Goal: Task Accomplishment & Management: Manage account settings

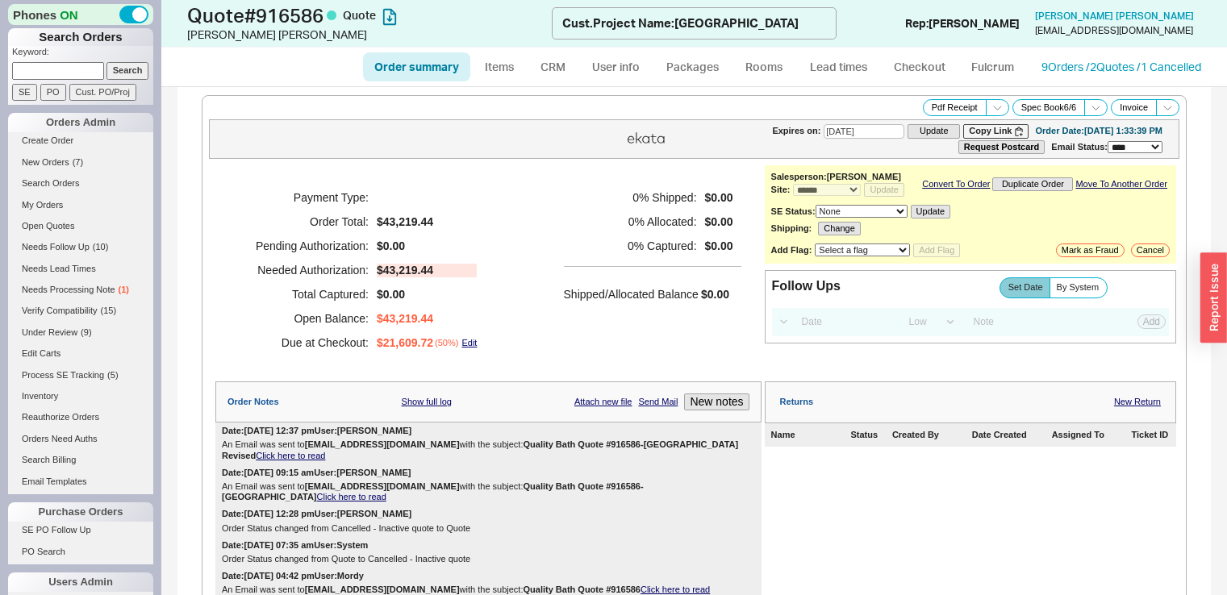
select select "*"
select select "LOW"
select select "3"
click at [49, 136] on link "Create Order" at bounding box center [80, 140] width 145 height 17
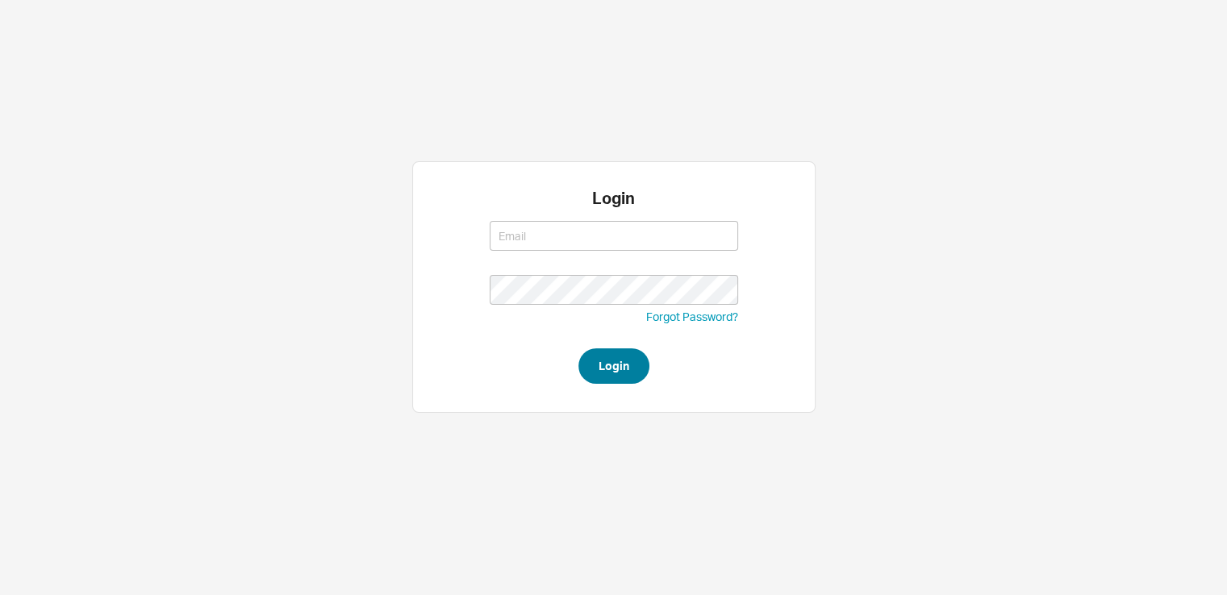
type input "saram@qualitybath.com"
click at [614, 363] on button "Login" at bounding box center [613, 365] width 71 height 35
type input "saram@qualitybath.com"
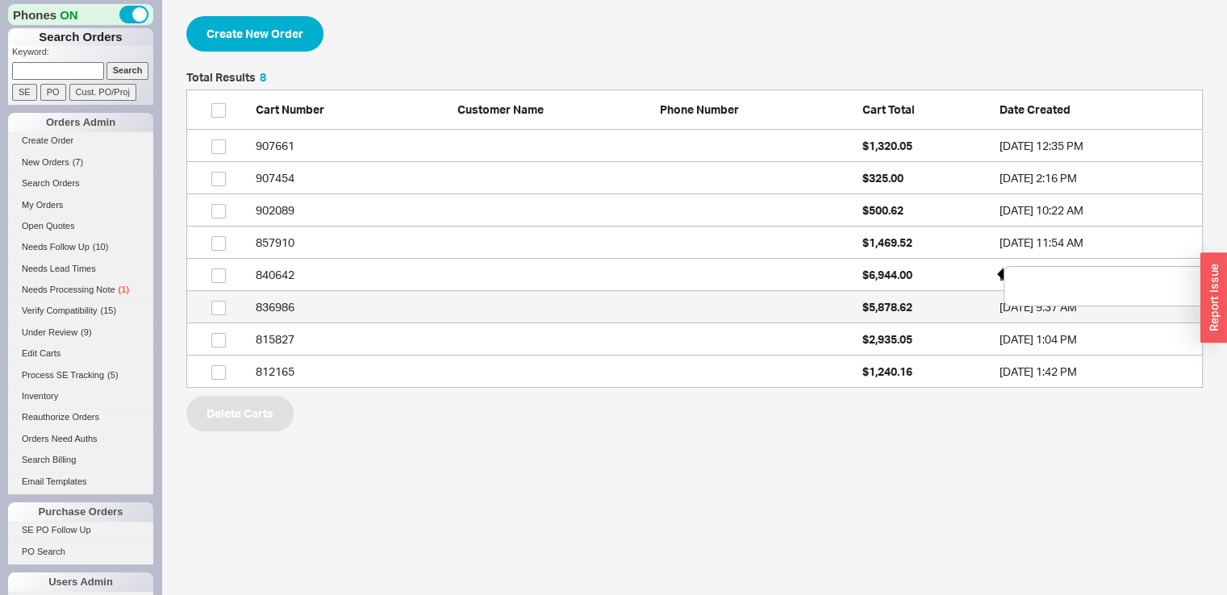
scroll to position [303, 1003]
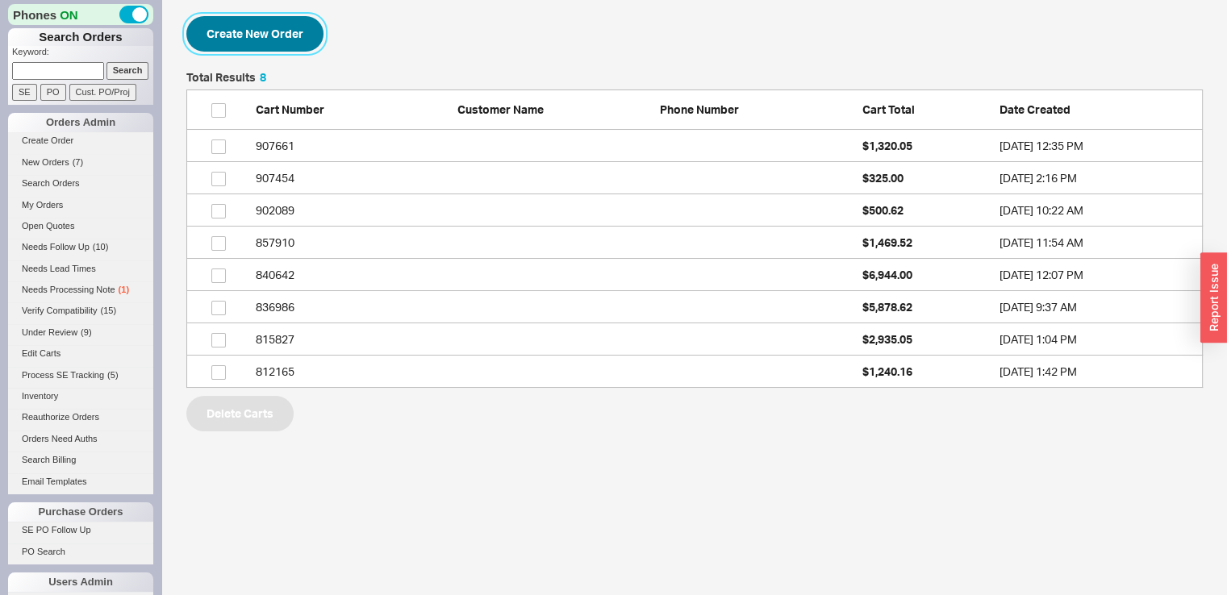
click at [218, 38] on button "Create New Order" at bounding box center [254, 33] width 137 height 35
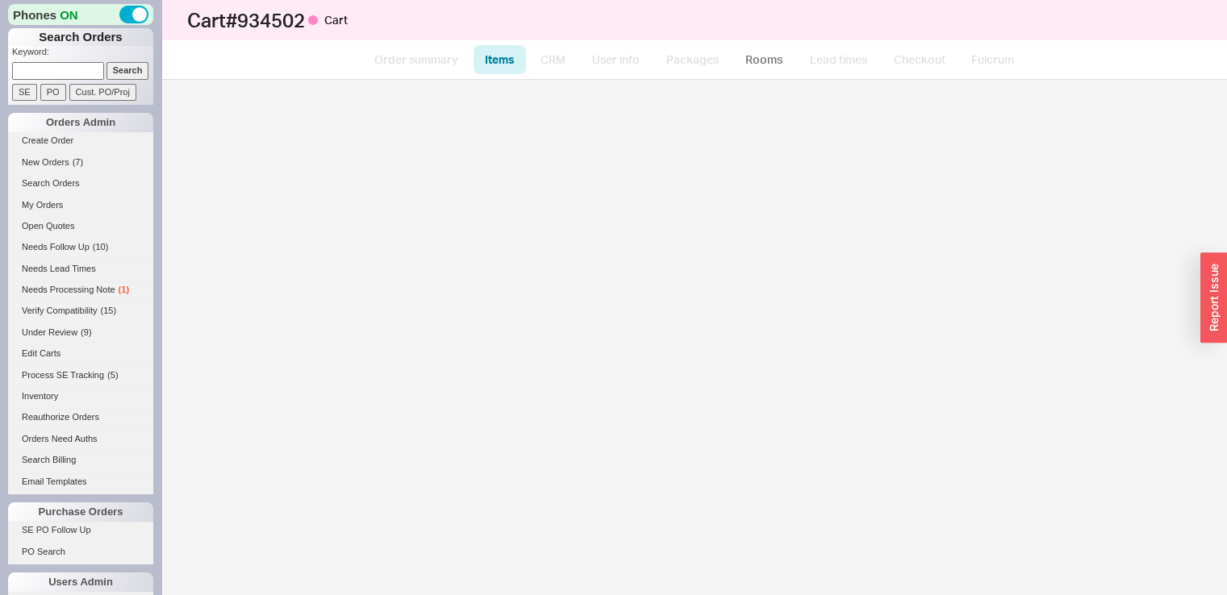
select select "3"
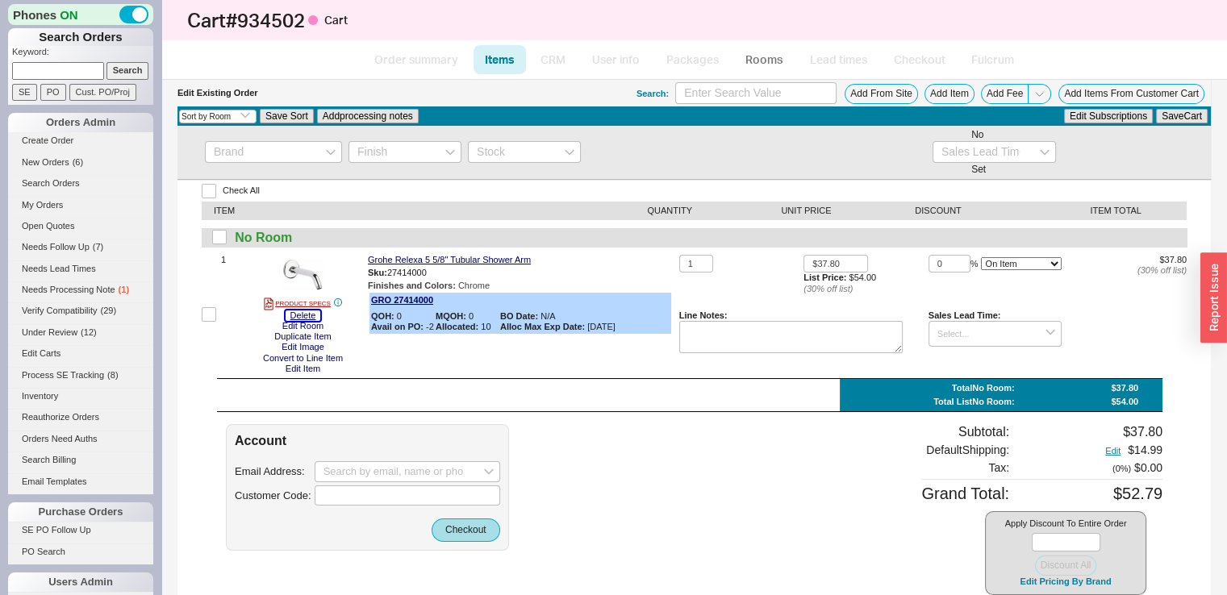
click at [316, 314] on button "Delete" at bounding box center [303, 316] width 35 height 10
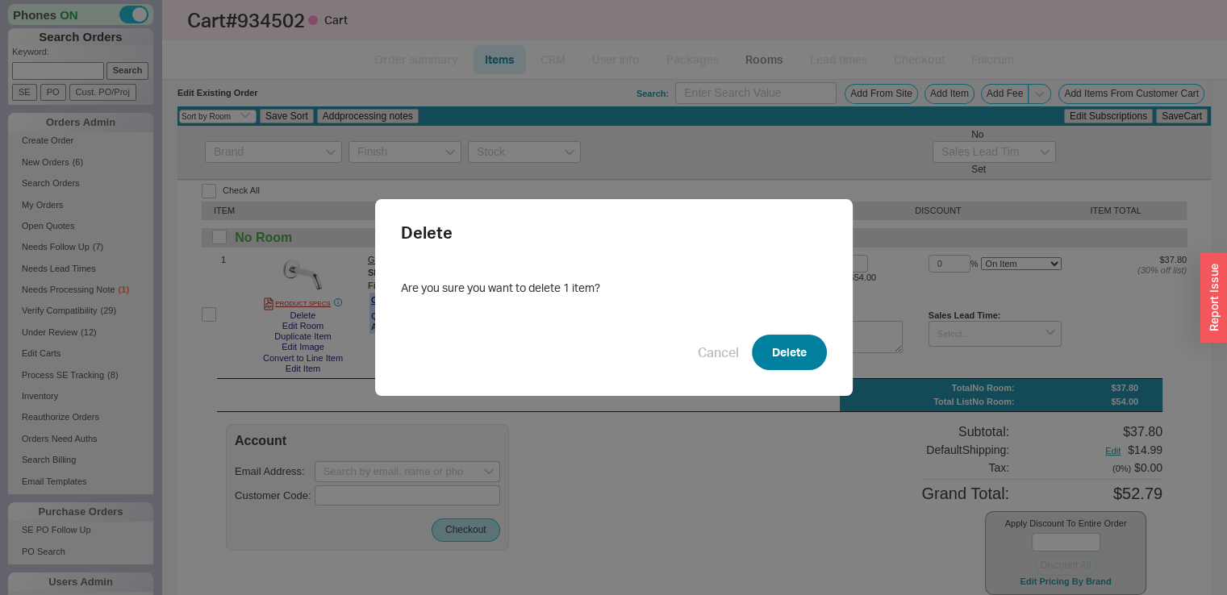
click at [783, 346] on button "Delete" at bounding box center [789, 352] width 75 height 35
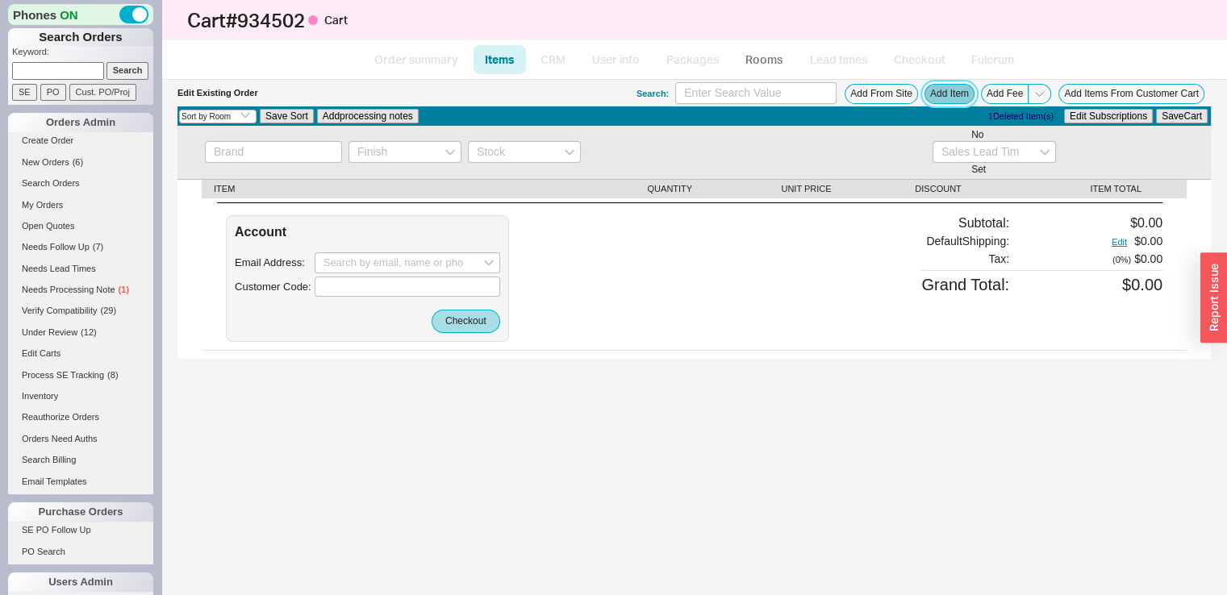
click at [948, 93] on button "Add Item" at bounding box center [949, 94] width 50 height 20
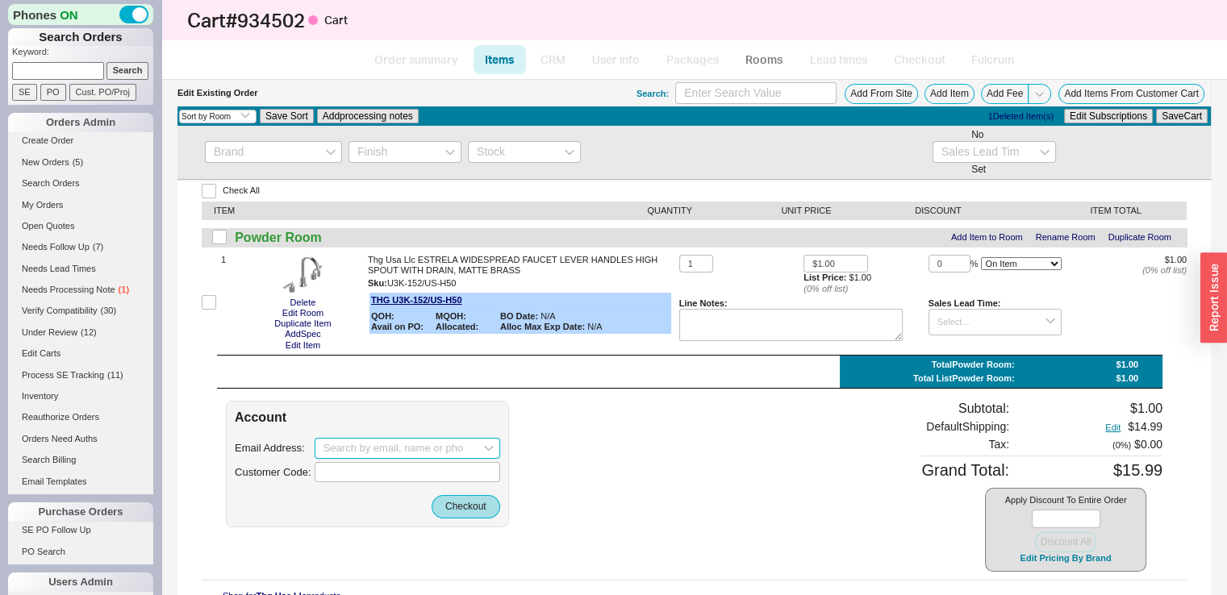
click at [352, 444] on input at bounding box center [407, 448] width 185 height 21
paste input "maria@7pv.com"
click at [415, 477] on icon "create option maria@7pv.com" at bounding box center [396, 487] width 147 height 37
type input "maria@7pv.com"
click at [461, 511] on button "Checkout" at bounding box center [465, 506] width 69 height 23
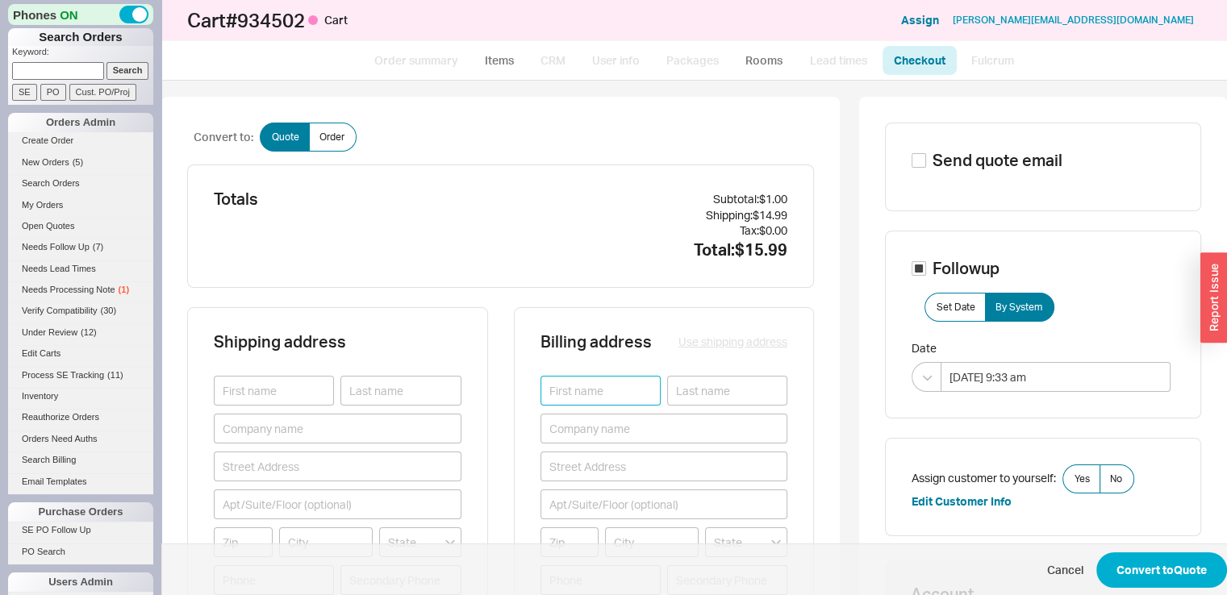
click at [583, 389] on input at bounding box center [600, 391] width 120 height 30
type input "Maria"
type input "Garcia"
click at [246, 535] on input at bounding box center [243, 542] width 59 height 30
click at [246, 536] on input at bounding box center [243, 542] width 59 height 30
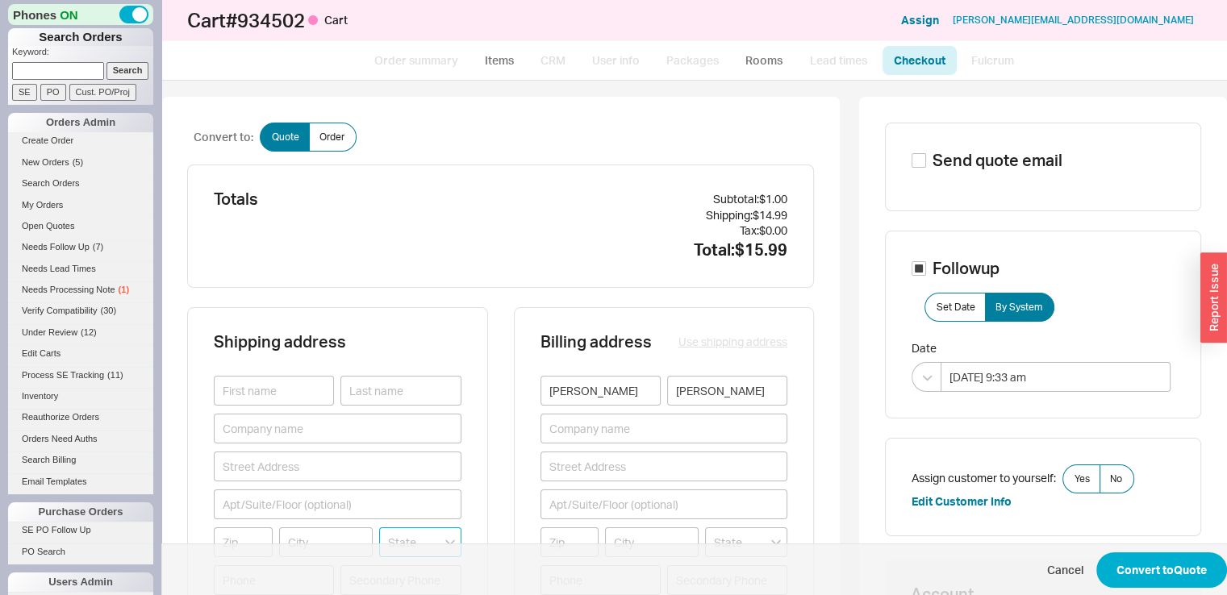
click at [410, 533] on input at bounding box center [420, 542] width 82 height 30
click at [385, 569] on div "Florida" at bounding box center [420, 575] width 81 height 29
type input "Florida"
click at [333, 541] on input at bounding box center [326, 542] width 94 height 30
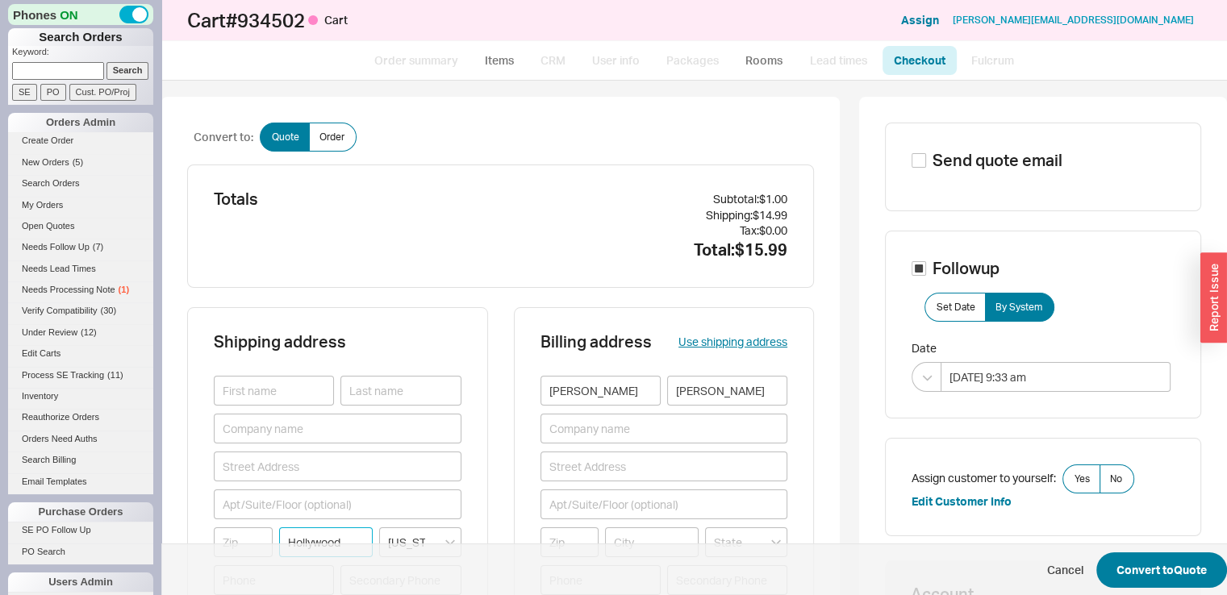
type input "Hollywood"
click at [1110, 564] on button "Convert to Quote" at bounding box center [1161, 569] width 131 height 35
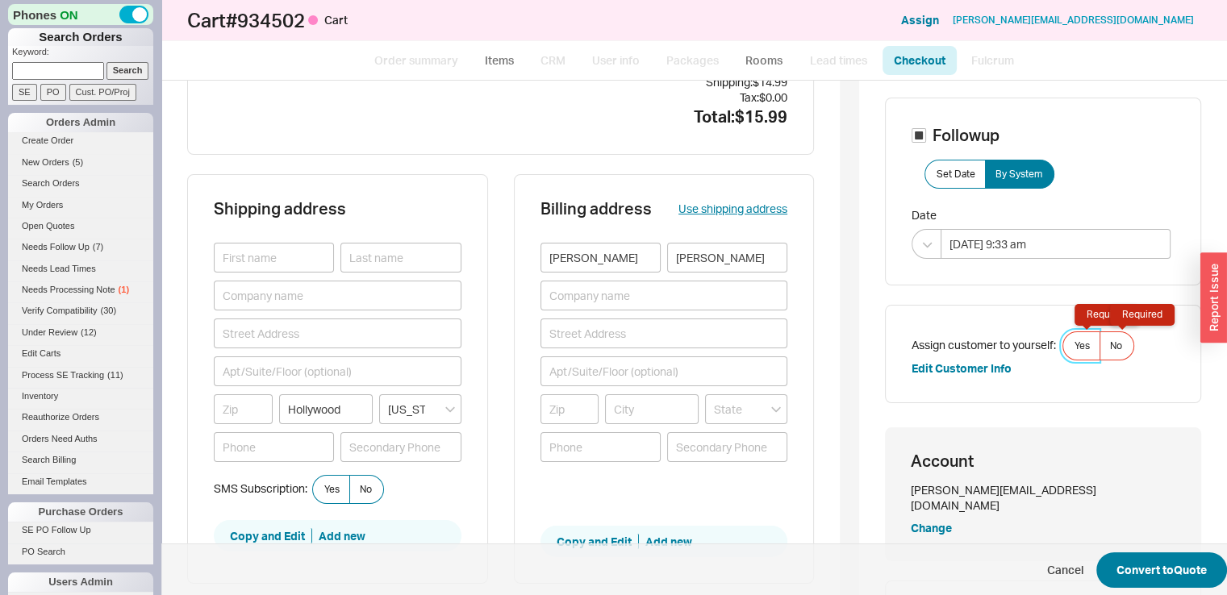
scroll to position [145, 0]
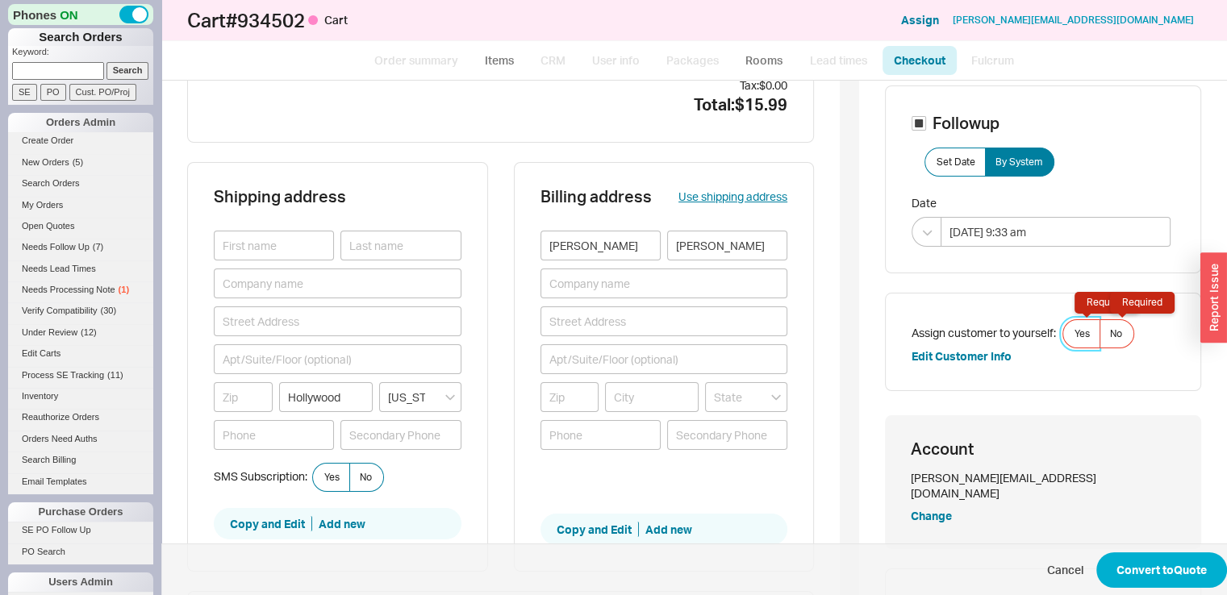
click at [1077, 336] on span "Yes Required" at bounding box center [1081, 333] width 15 height 13
click at [0, 0] on input "Yes Required" at bounding box center [0, 0] width 0 height 0
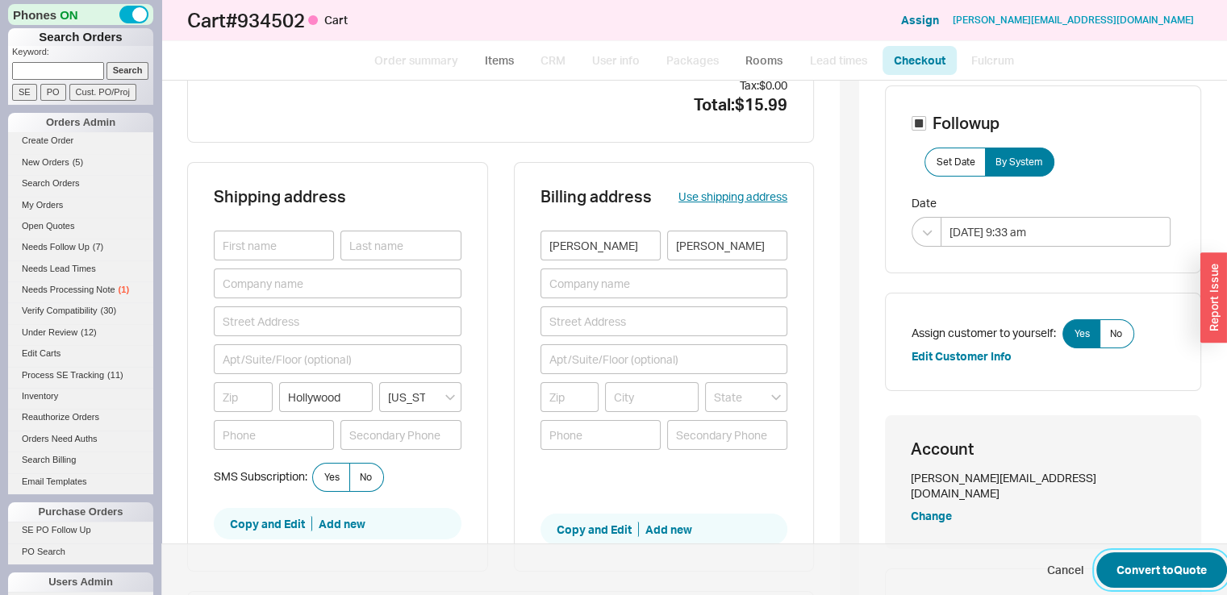
click at [1137, 565] on button "Convert to Quote" at bounding box center [1161, 569] width 131 height 35
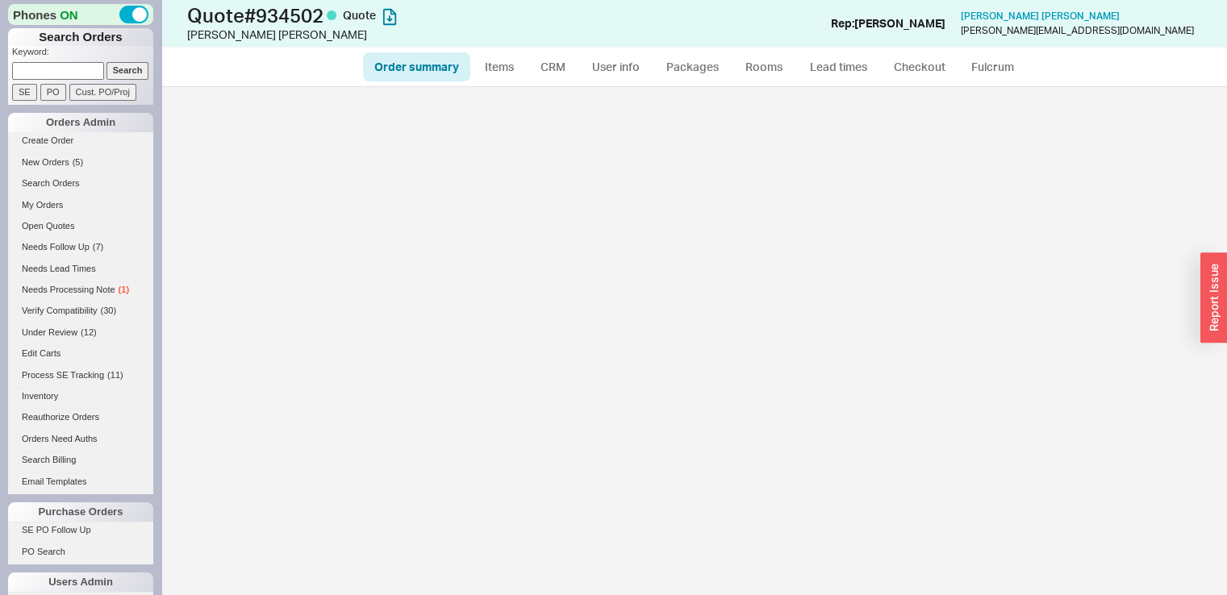
select select "*"
select select "3"
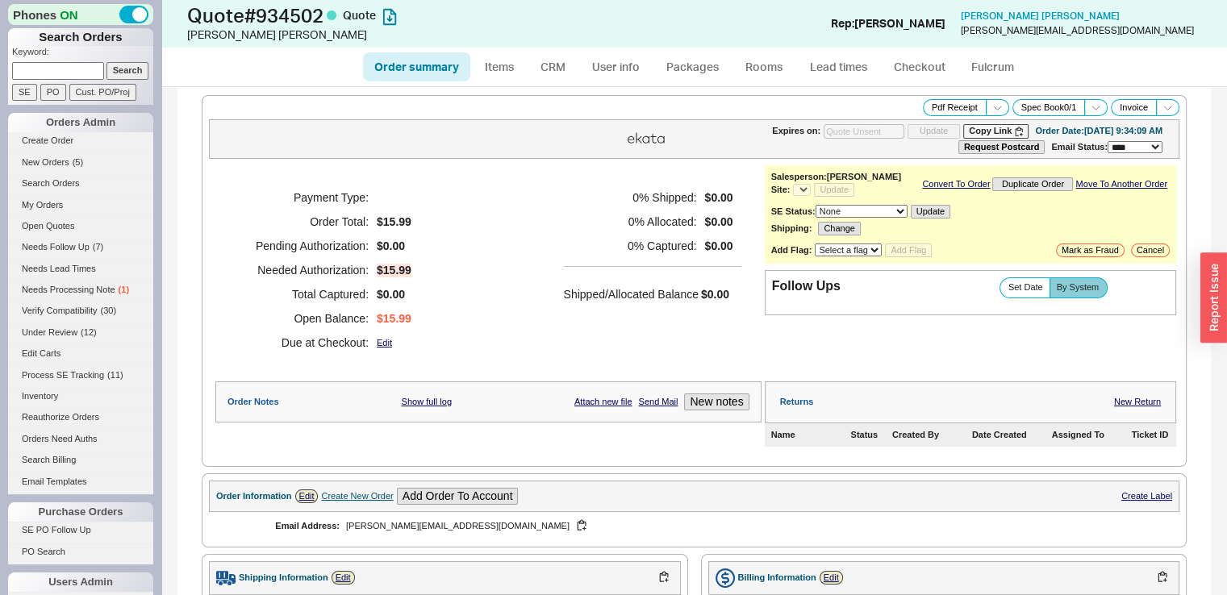
select select "*"
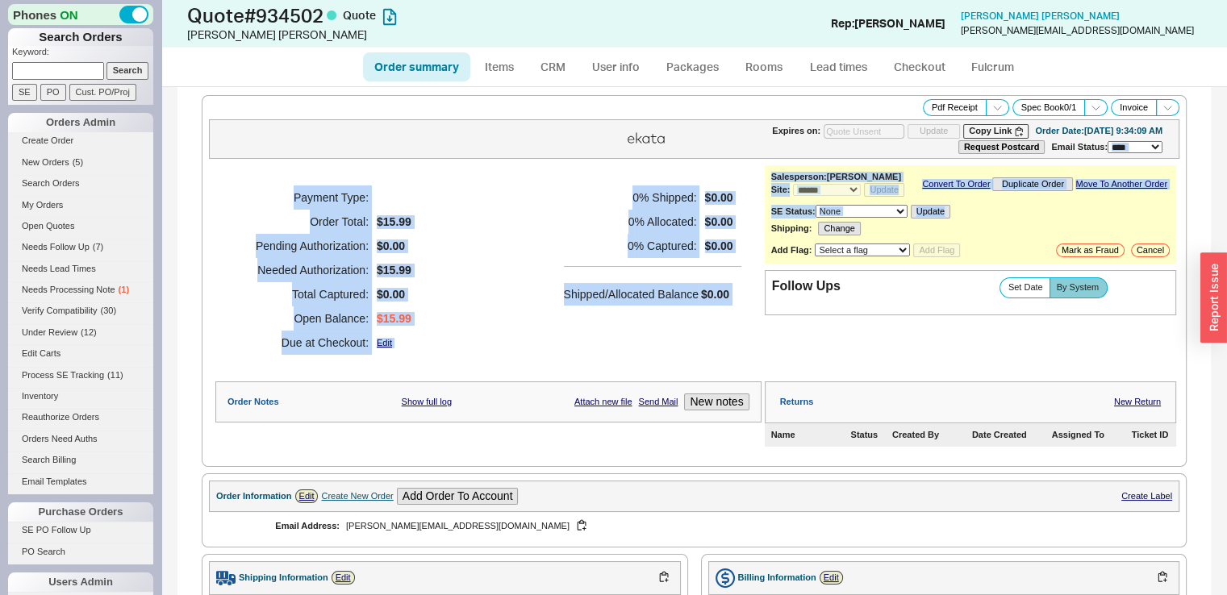
drag, startPoint x: 1213, startPoint y: 152, endPoint x: 1210, endPoint y: 227, distance: 74.3
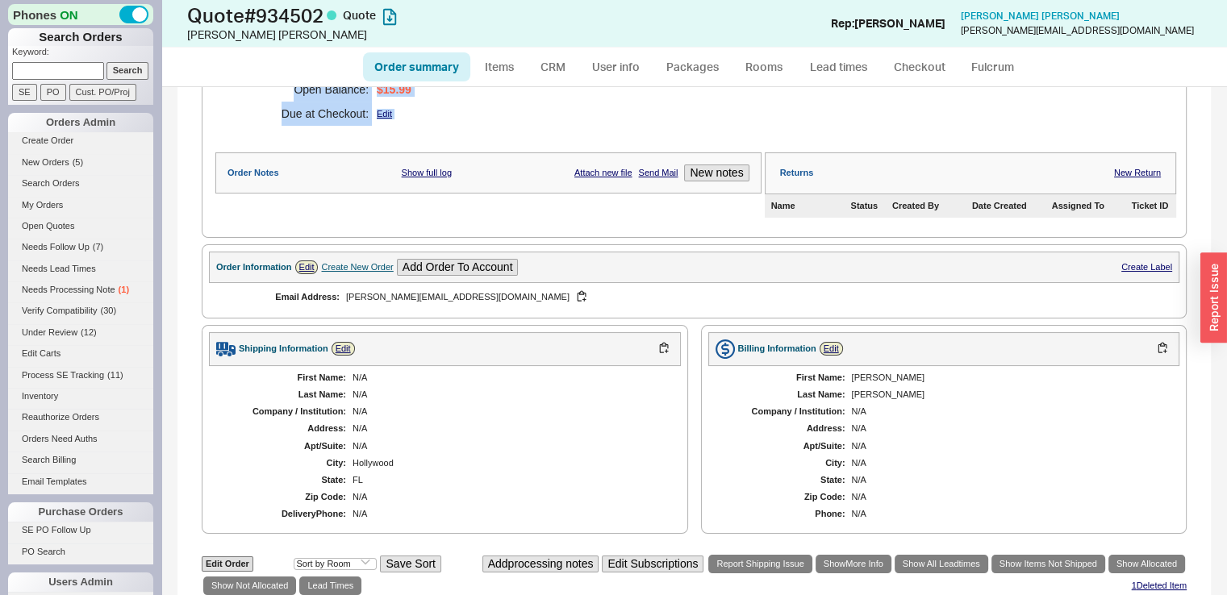
scroll to position [270, 0]
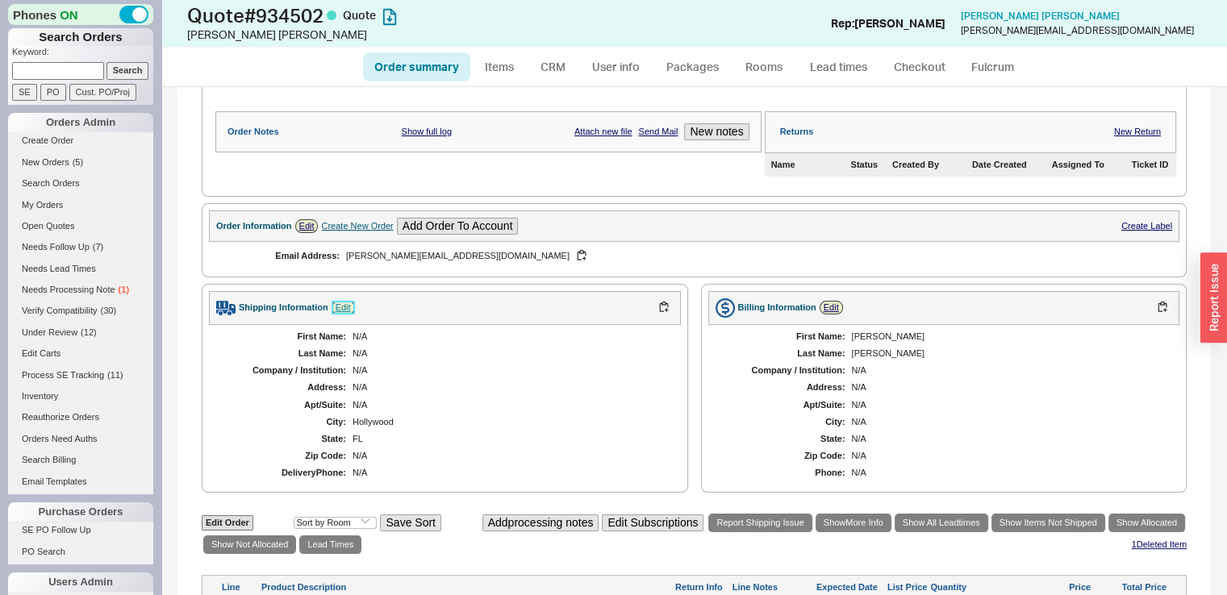
click at [339, 311] on link "Edit" at bounding box center [342, 308] width 23 height 14
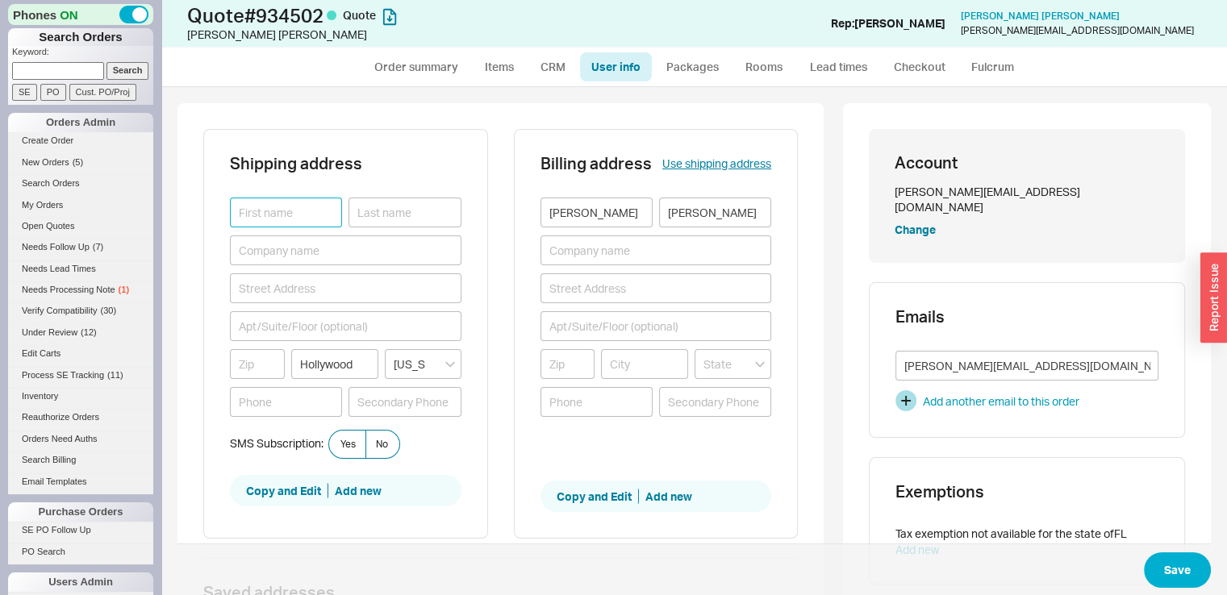
click at [286, 213] on input at bounding box center [286, 213] width 112 height 30
click at [636, 256] on input at bounding box center [655, 251] width 231 height 30
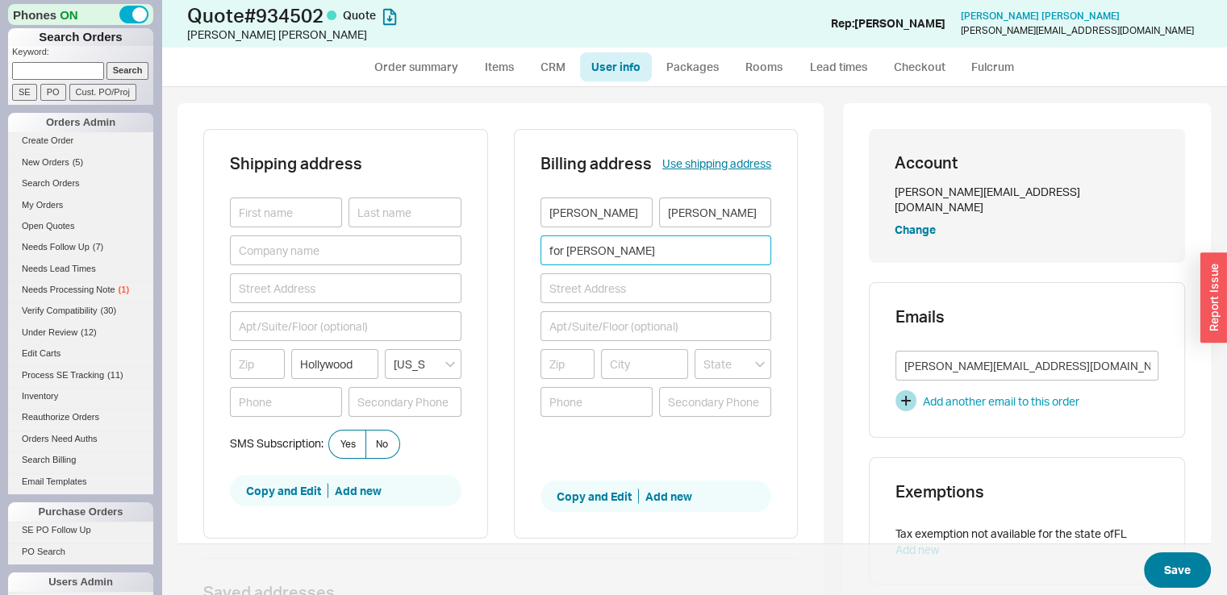
type input "for Rafi Zakinov"
click at [1168, 562] on button "Save" at bounding box center [1177, 569] width 67 height 35
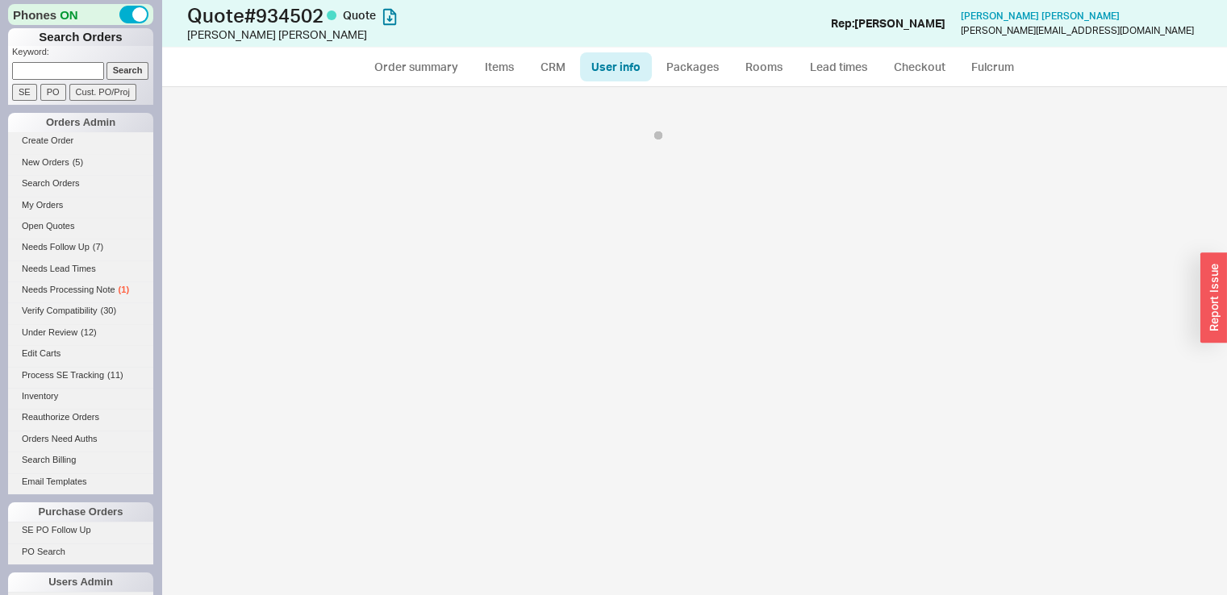
select select "*"
select select "3"
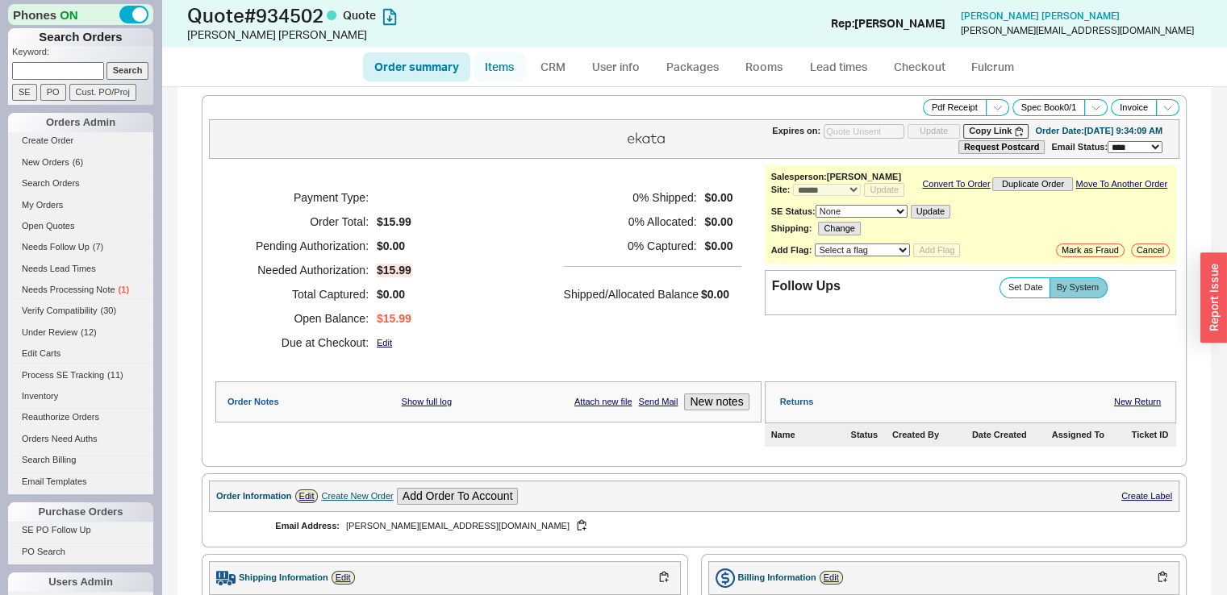
click at [501, 62] on link "Items" at bounding box center [499, 66] width 52 height 29
select select "3"
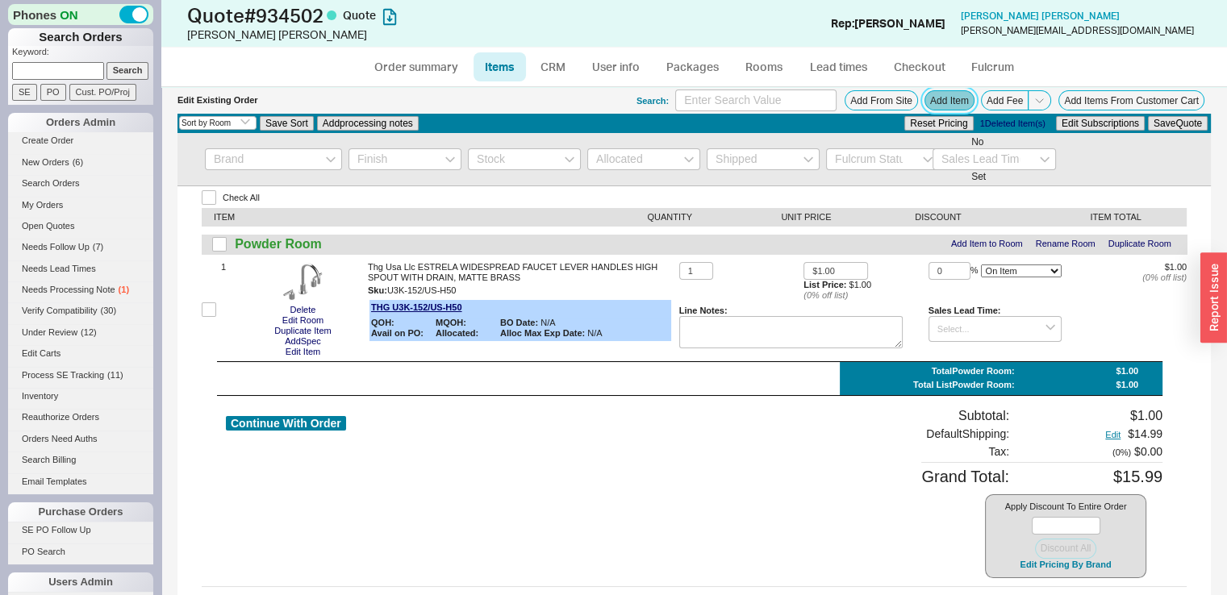
click at [948, 92] on button "Add Item" at bounding box center [949, 100] width 50 height 20
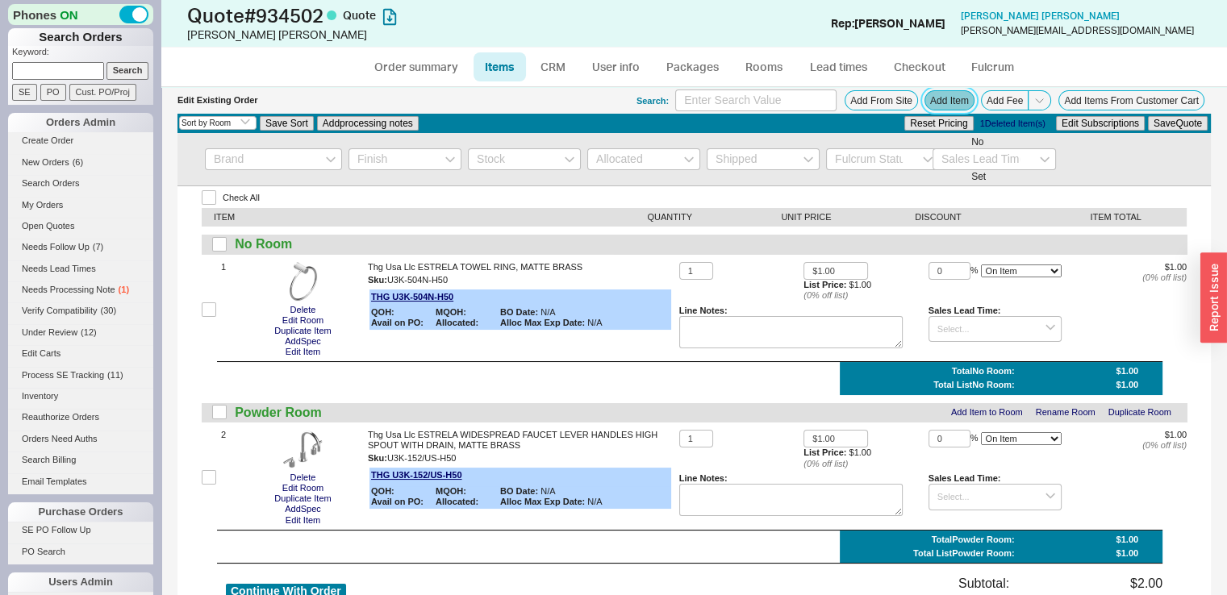
click at [952, 102] on button "Add Item" at bounding box center [949, 100] width 50 height 20
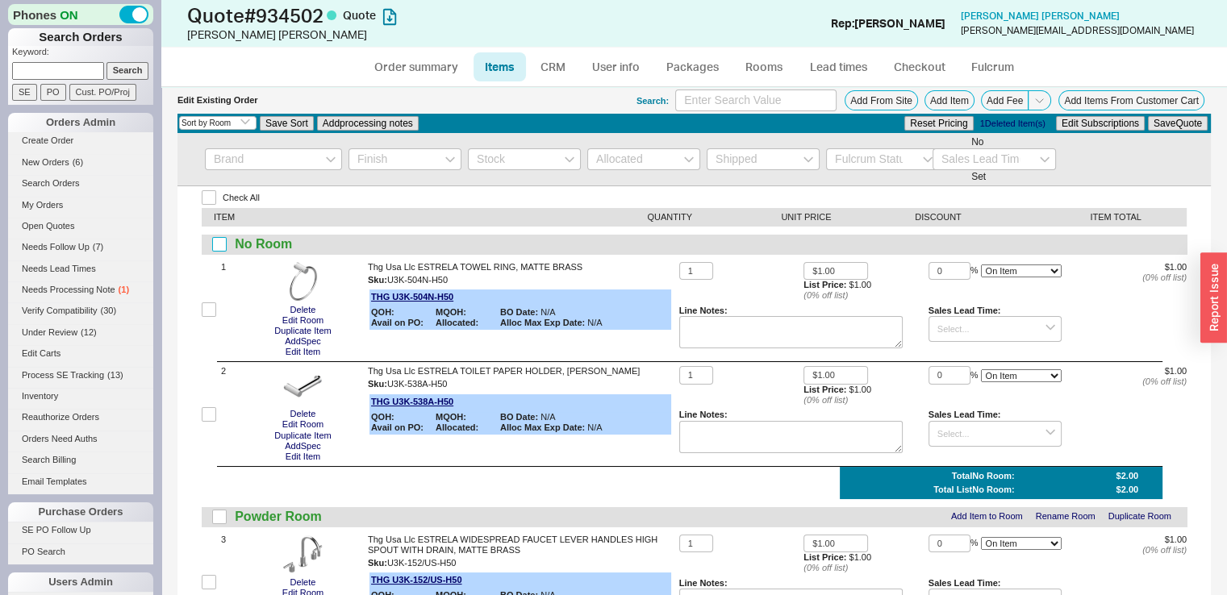
click at [216, 246] on input "checkbox" at bounding box center [219, 244] width 15 height 15
checkbox input "true"
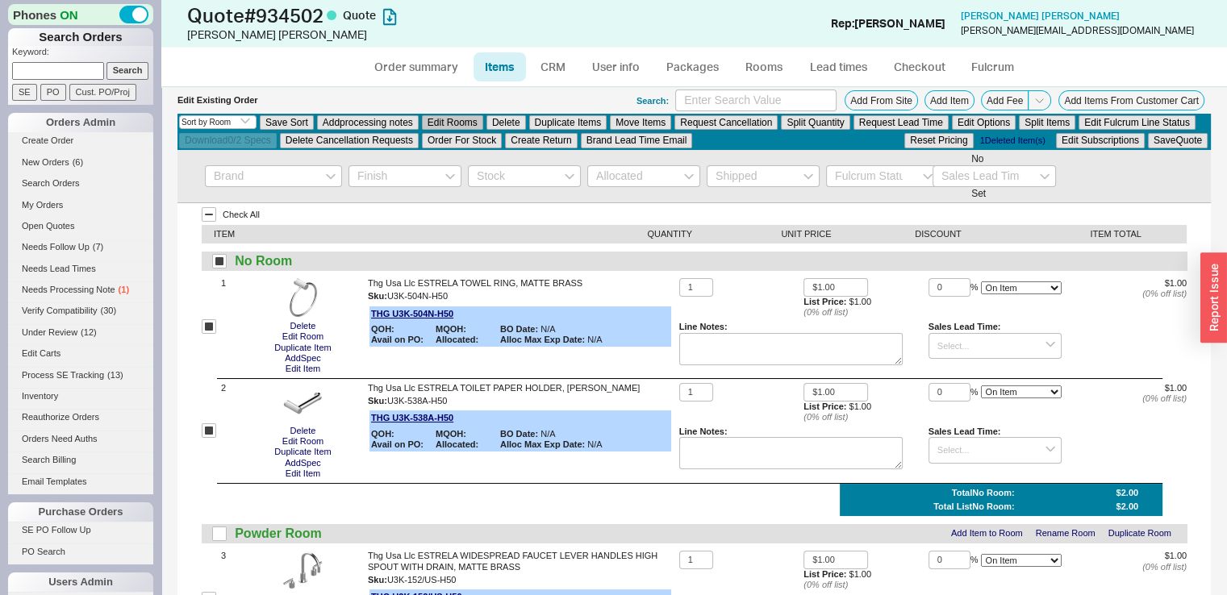
click at [458, 115] on button "Edit Rooms" at bounding box center [452, 122] width 61 height 15
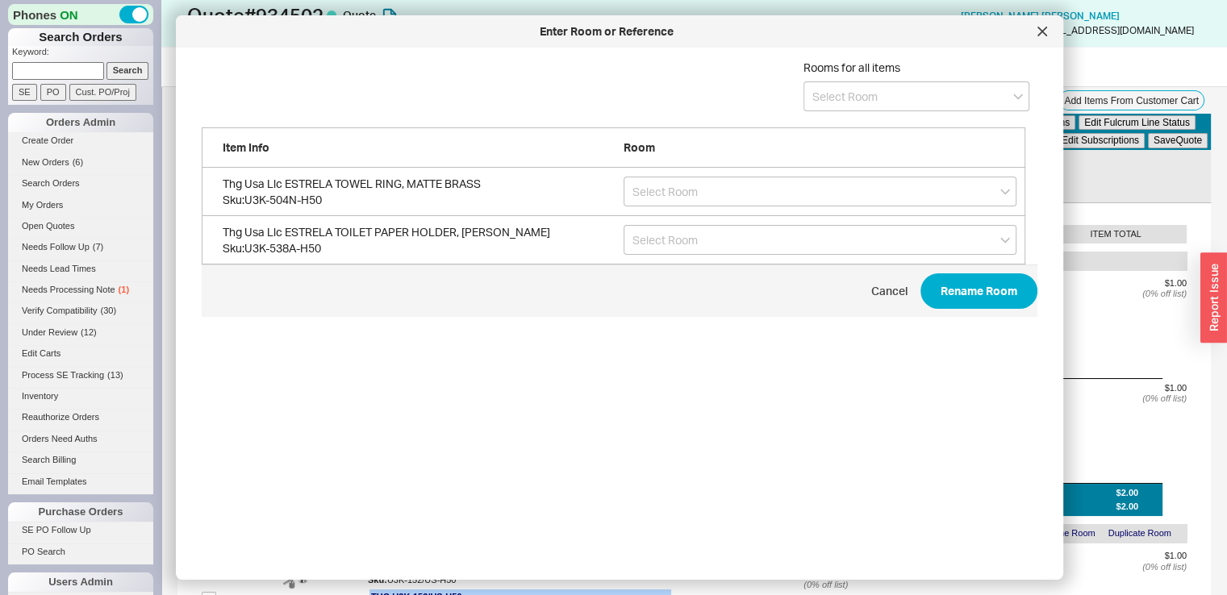
scroll to position [481, 836]
click at [864, 111] on div "Rooms for all items" at bounding box center [615, 93] width 827 height 67
click at [862, 103] on input at bounding box center [916, 96] width 226 height 30
click at [847, 119] on div "Powder Room" at bounding box center [916, 129] width 224 height 29
type input "Powder Room"
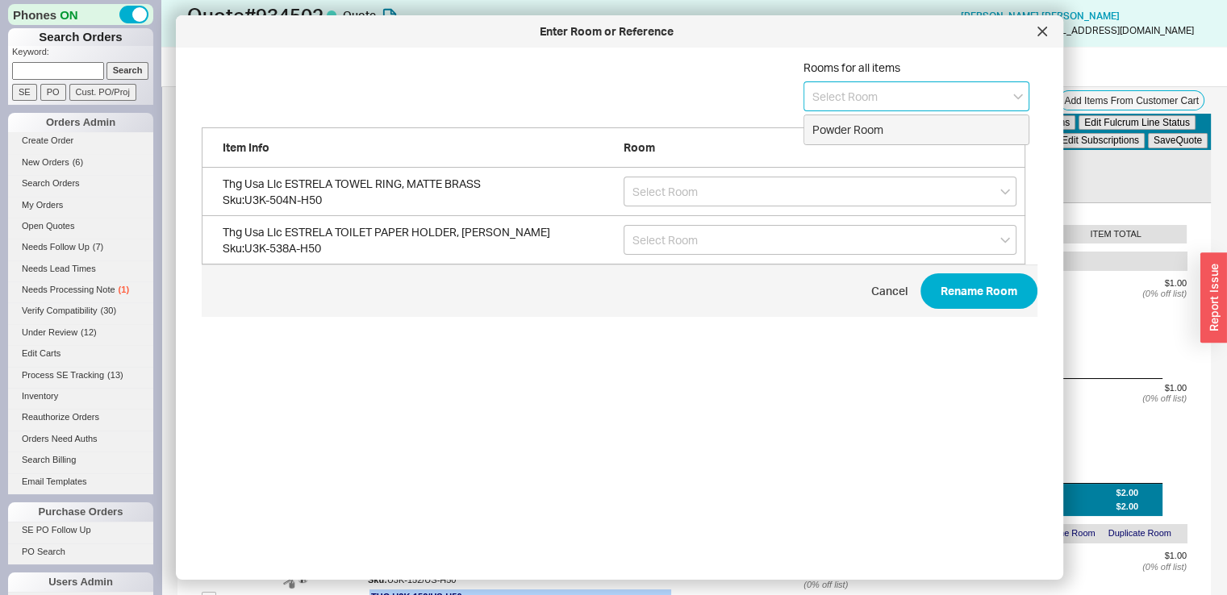
type input "Powder Room"
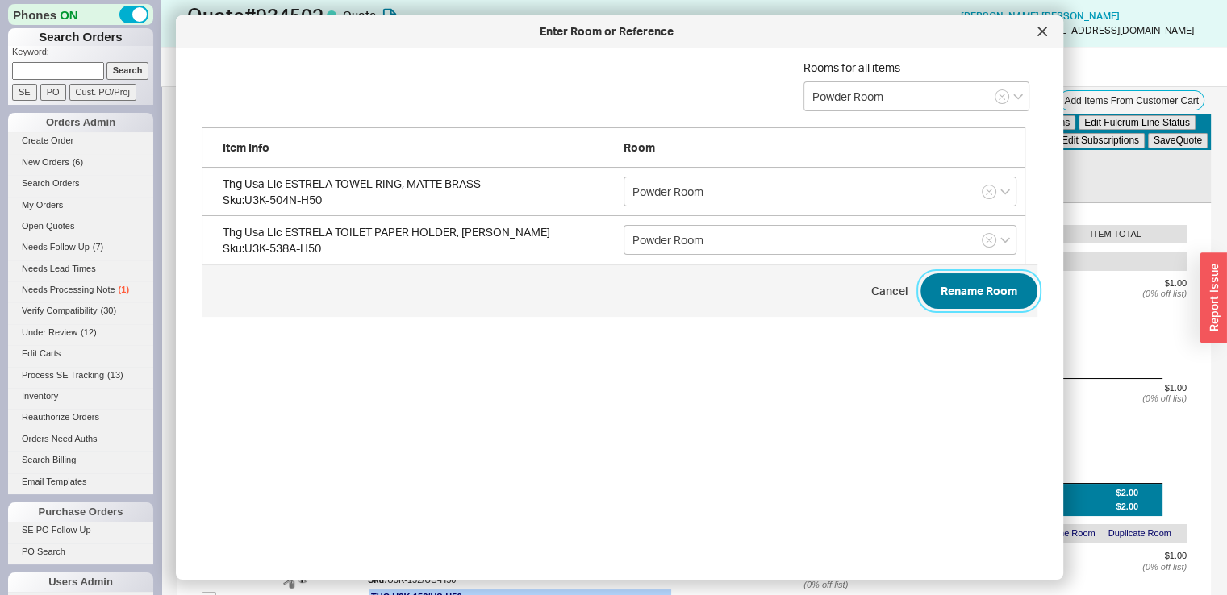
click at [935, 278] on button "Rename Room" at bounding box center [978, 290] width 117 height 35
checkbox input "false"
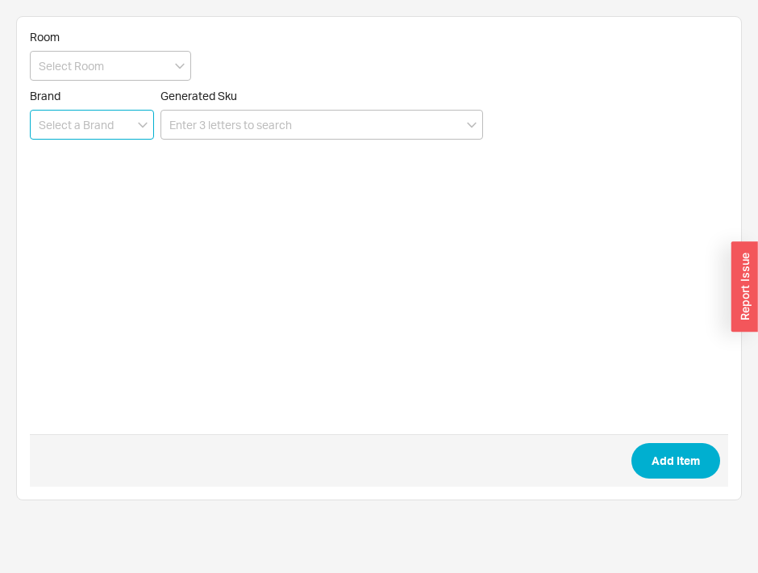
click at [85, 128] on input at bounding box center [92, 125] width 124 height 30
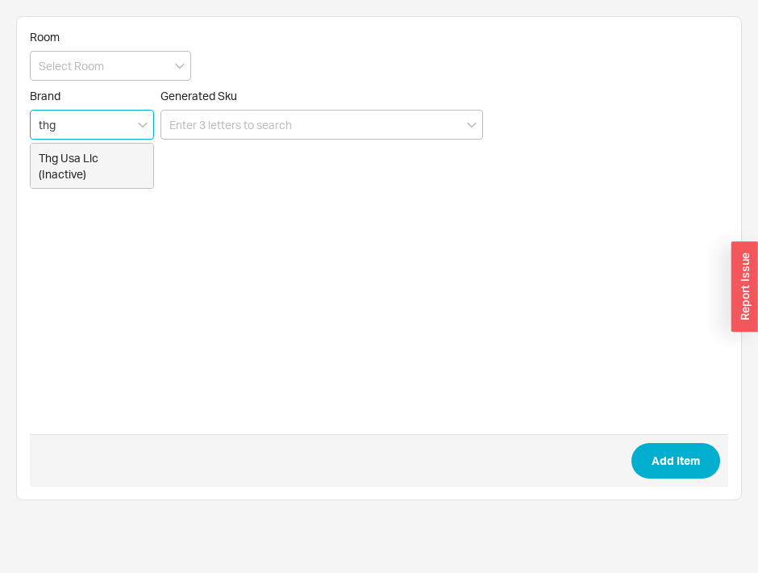
click at [81, 170] on div "Thg Usa Llc (Inactive)" at bounding box center [92, 166] width 123 height 44
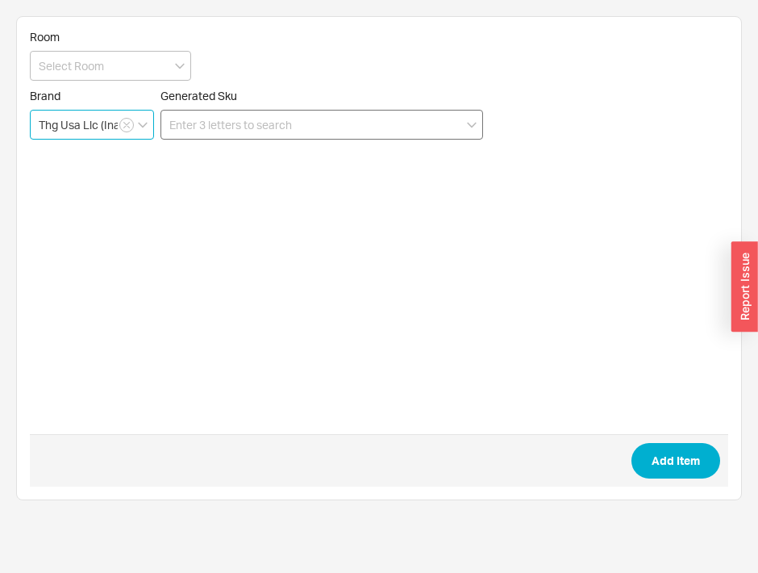
type input "Thg Usa Llc (Inactive)"
click at [232, 119] on input at bounding box center [321, 125] width 323 height 30
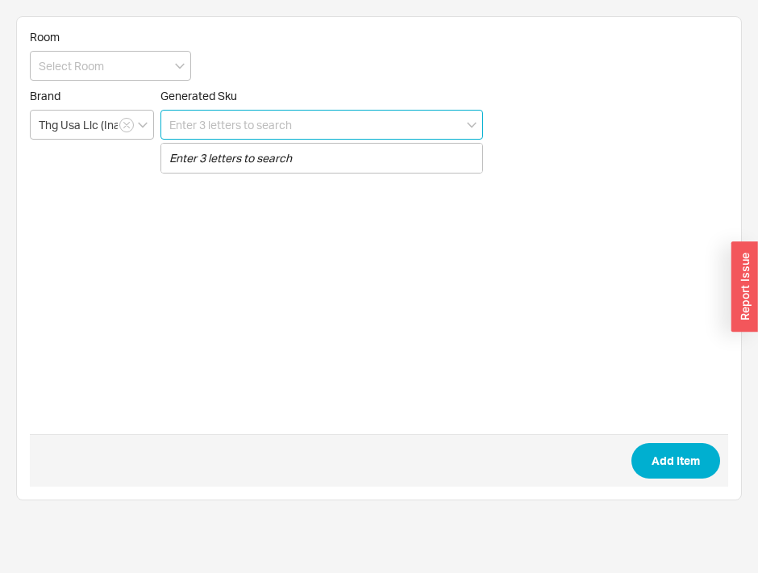
type input "v"
paste input "U3K-152/US"
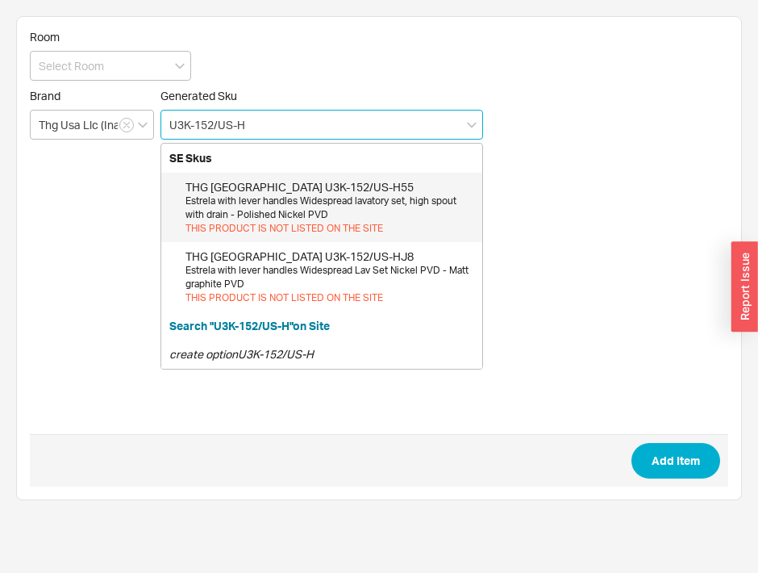
click at [251, 206] on div "Estrela with lever handles Widespread lavatory set, high spout with drain - Pol…" at bounding box center [329, 207] width 289 height 27
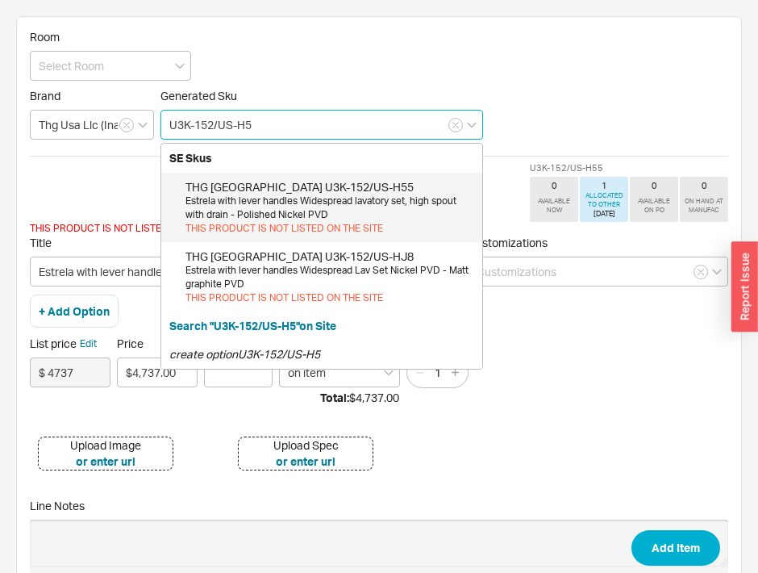
type input "U3K-152/US-H50"
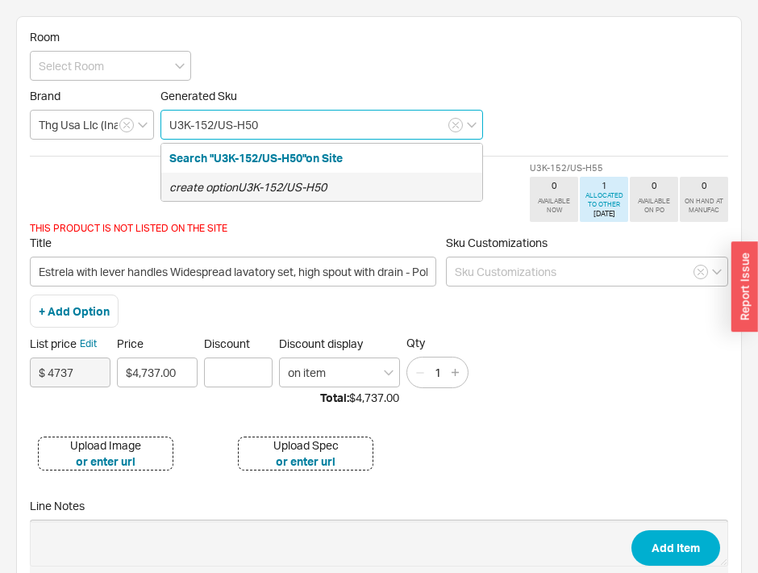
click at [293, 192] on icon "create option U3K-152/US-H50" at bounding box center [247, 187] width 157 height 14
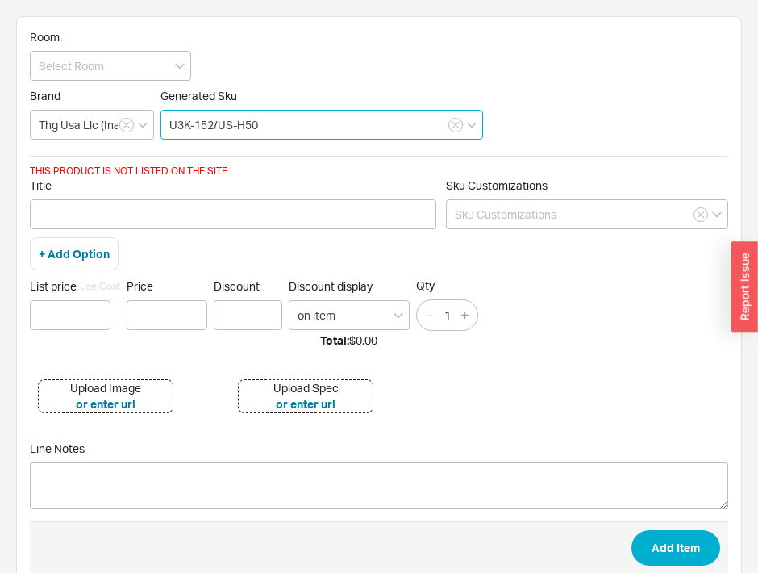
type input "U3K-152/US-H50"
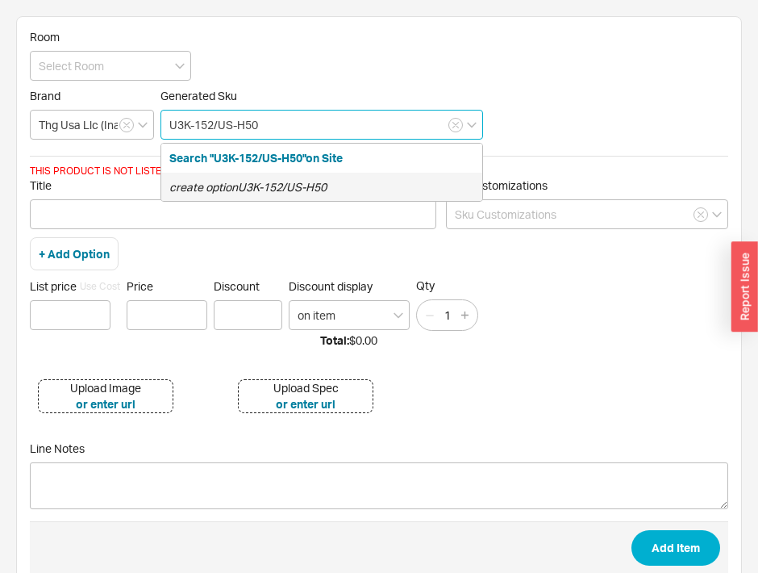
click at [269, 181] on icon "create option U3K-152/US-H50" at bounding box center [247, 187] width 157 height 14
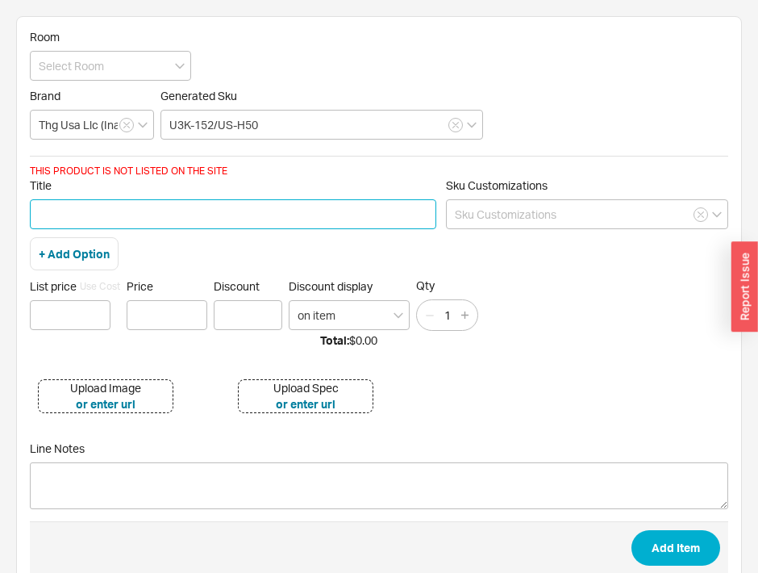
click at [200, 210] on input "Title" at bounding box center [233, 214] width 406 height 30
paste input "U3K-152/US"
type input "U"
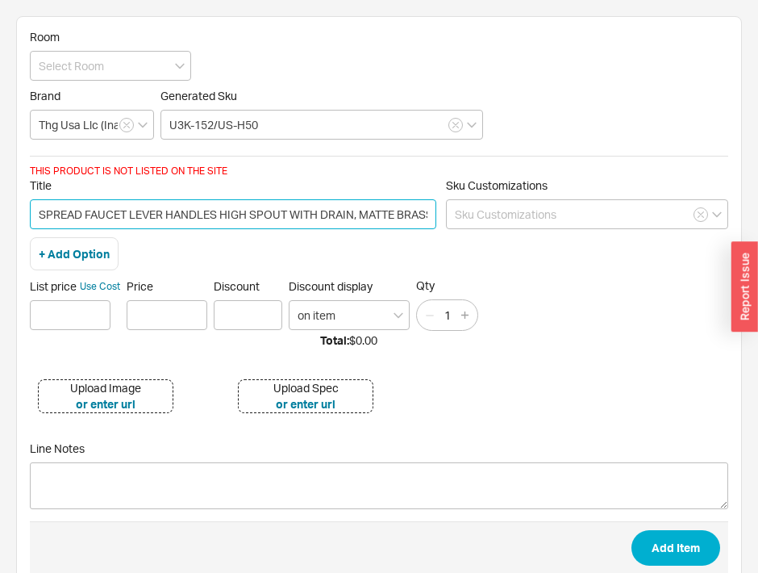
scroll to position [0, 86]
type input "ESTRELA WIDESPREAD FAUCET LEVER HANDLES HIGH SPOUT WITH DRAIN, MATTE BRASS"
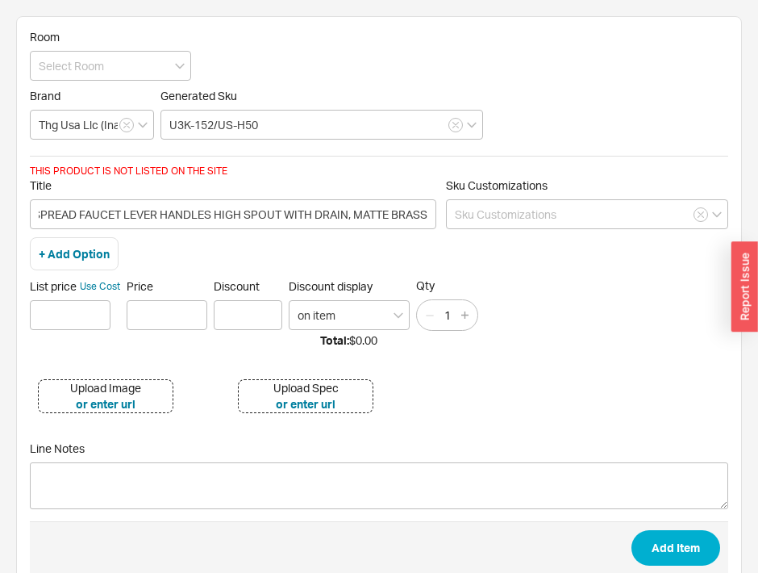
click at [125, 388] on div "Upload Image" at bounding box center [105, 388] width 71 height 16
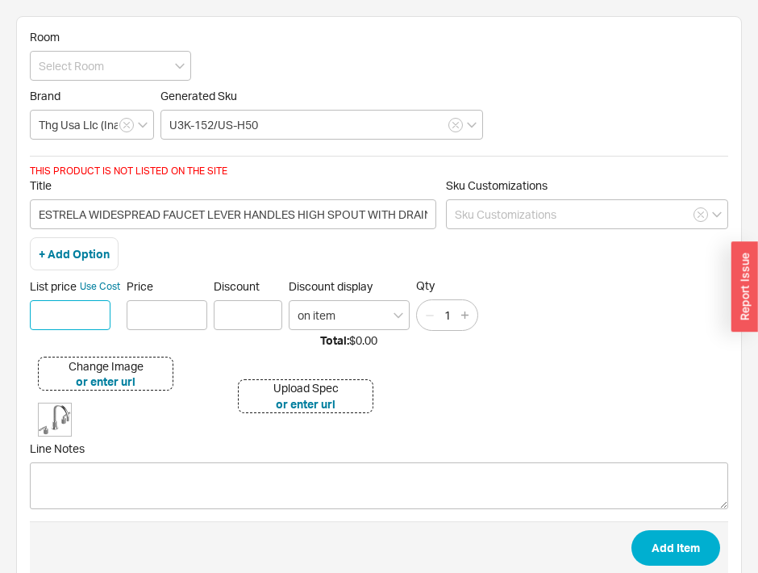
click at [81, 322] on input at bounding box center [70, 315] width 81 height 30
type input "$ 1"
click at [176, 319] on input "Price" at bounding box center [167, 315] width 81 height 30
type input "$1.00"
click at [144, 72] on input at bounding box center [110, 66] width 161 height 30
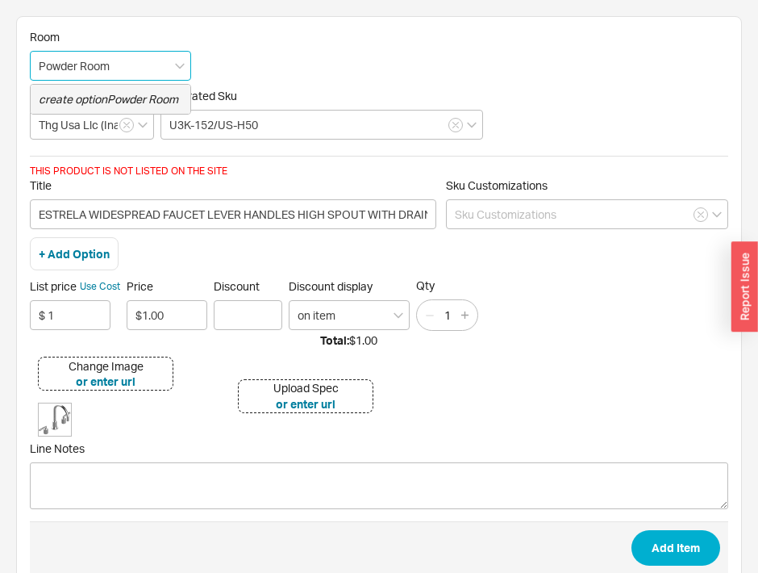
click at [140, 96] on icon "create option Powder Room" at bounding box center [109, 99] width 140 height 14
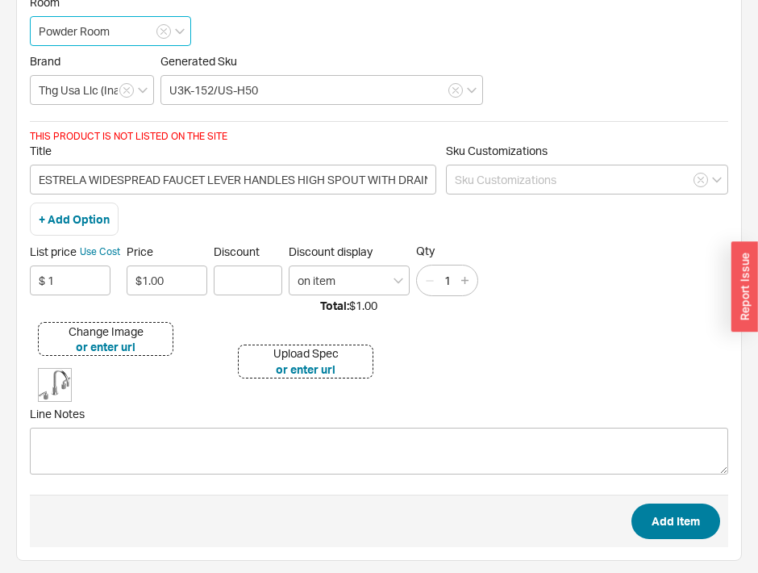
type input "Powder Room"
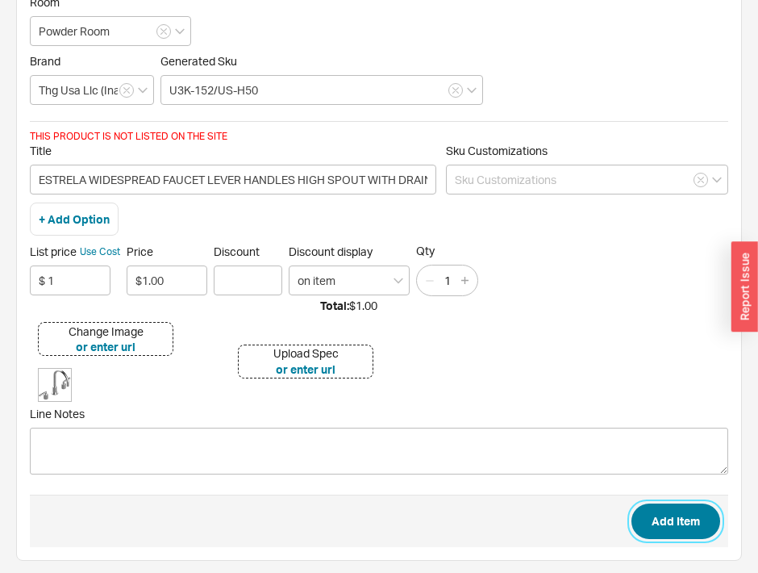
click at [677, 515] on button "Add Item" at bounding box center [675, 520] width 89 height 35
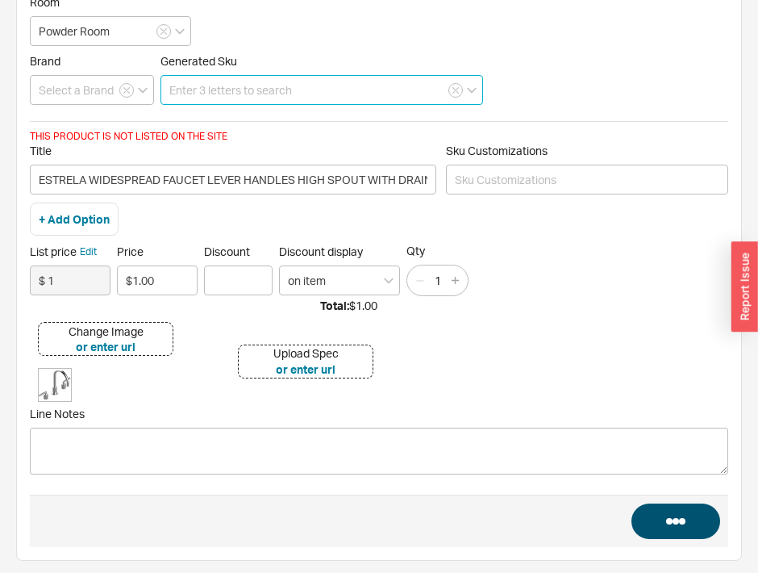
scroll to position [0, 0]
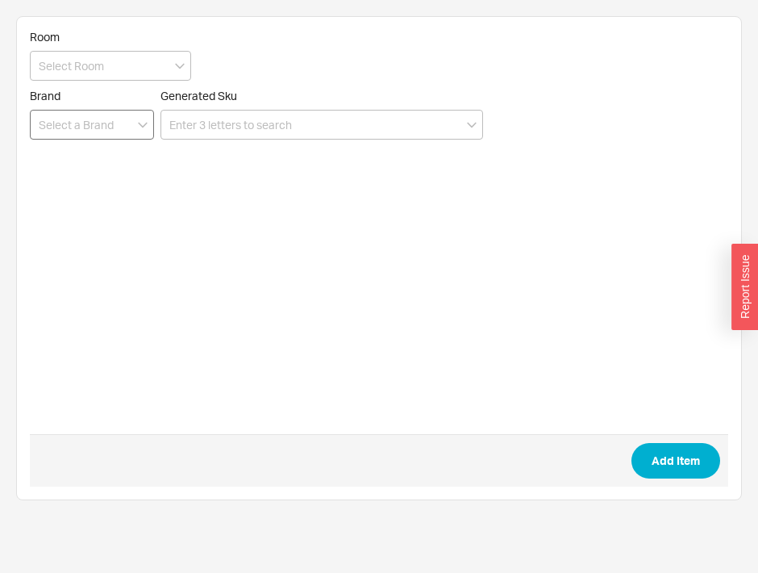
type input "t"
click at [73, 120] on input at bounding box center [92, 125] width 124 height 30
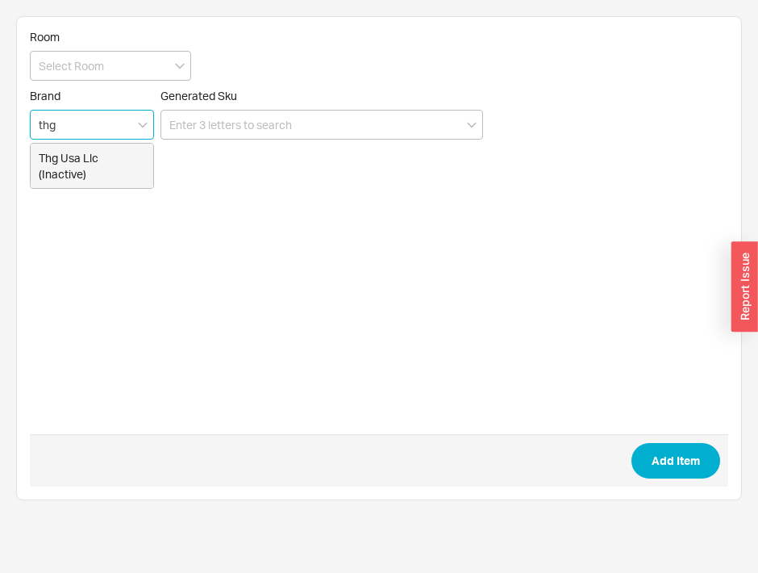
click at [67, 164] on div "Thg Usa Llc (Inactive)" at bounding box center [92, 166] width 123 height 44
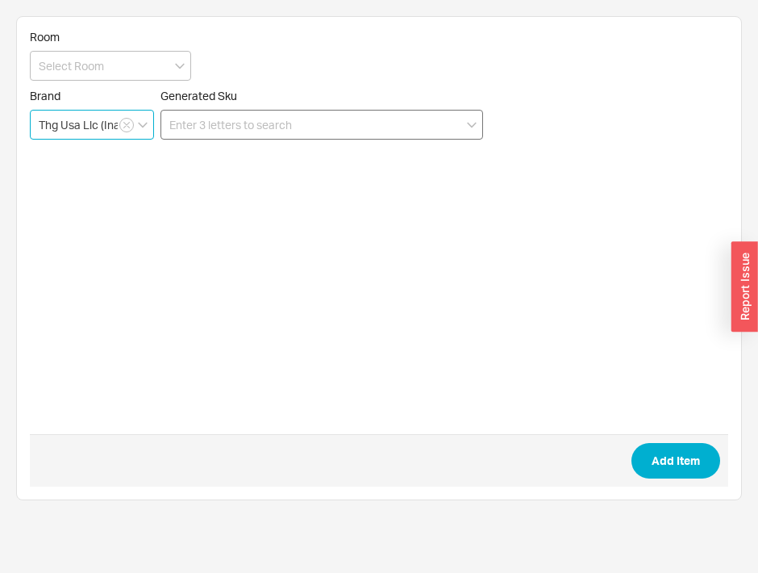
type input "Thg Usa Llc (Inactive)"
click at [198, 120] on input at bounding box center [321, 125] width 323 height 30
type input "v"
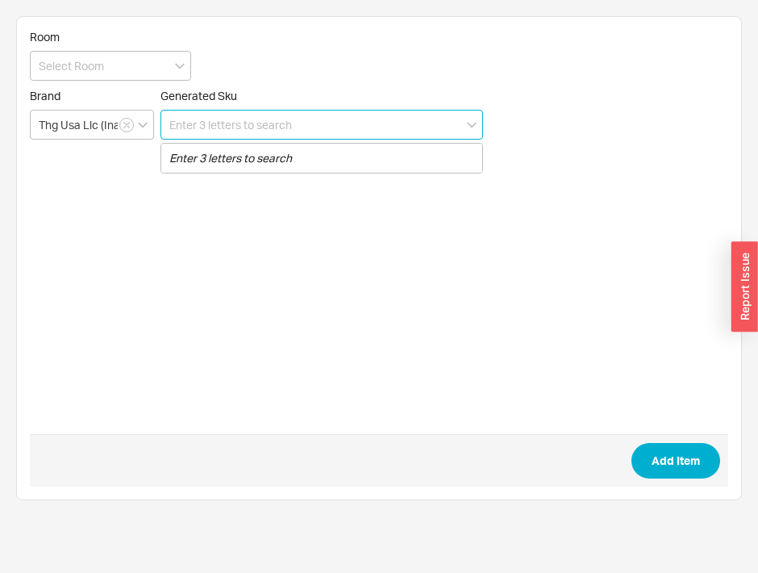
paste input "U3K-504N"
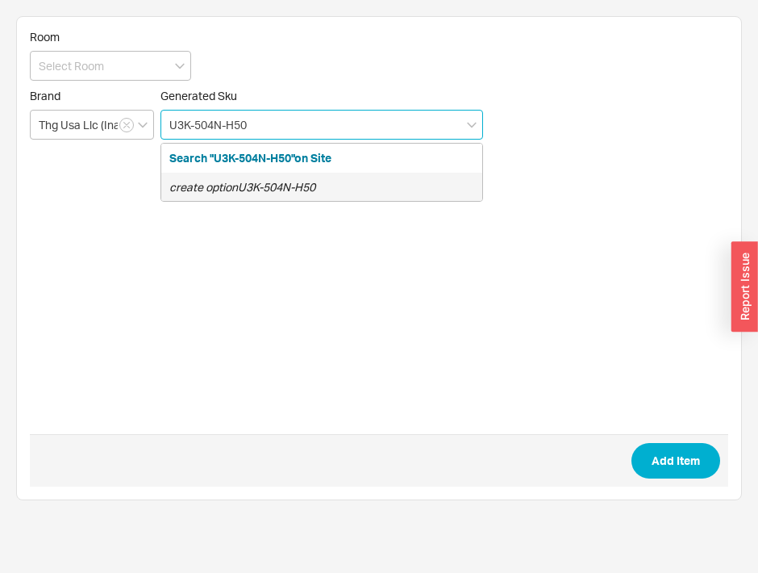
click at [303, 181] on icon "create option U3K-504N-H50" at bounding box center [242, 187] width 146 height 14
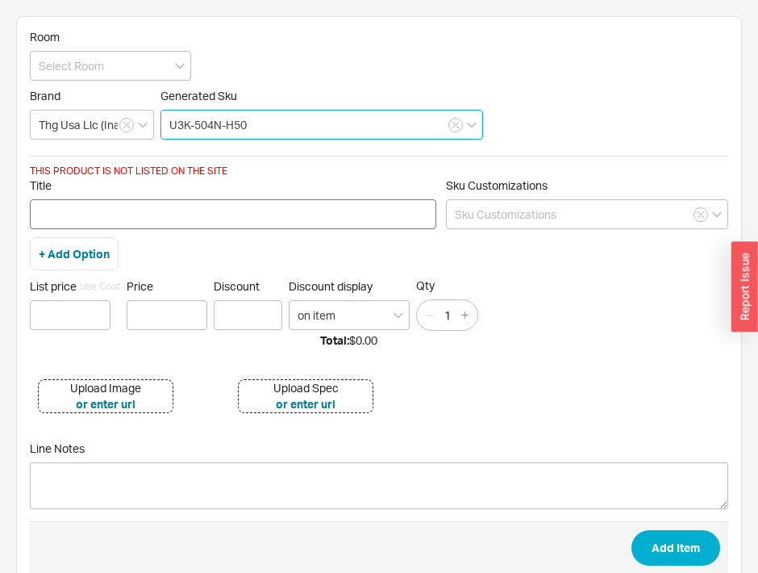
type input "U3K-504N-H50"
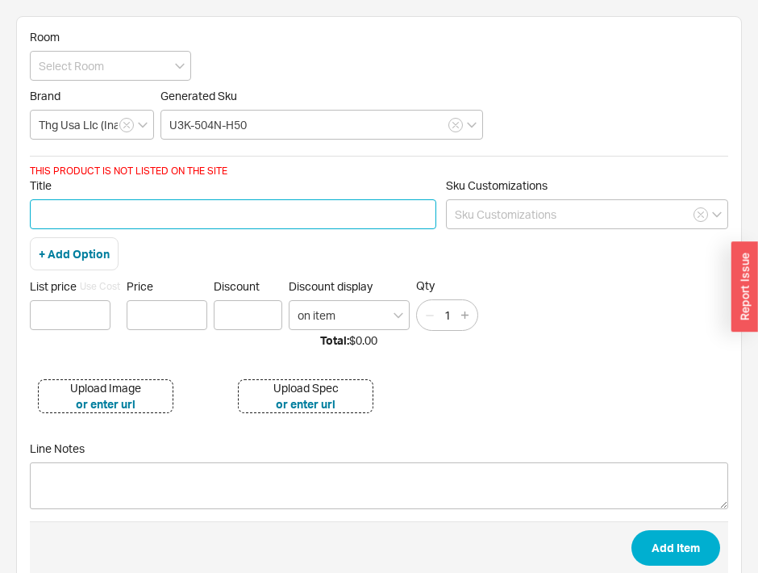
click at [70, 206] on input "Title" at bounding box center [233, 214] width 406 height 30
type input "ESTRELA TOWEL RING, MATTE BRASS"
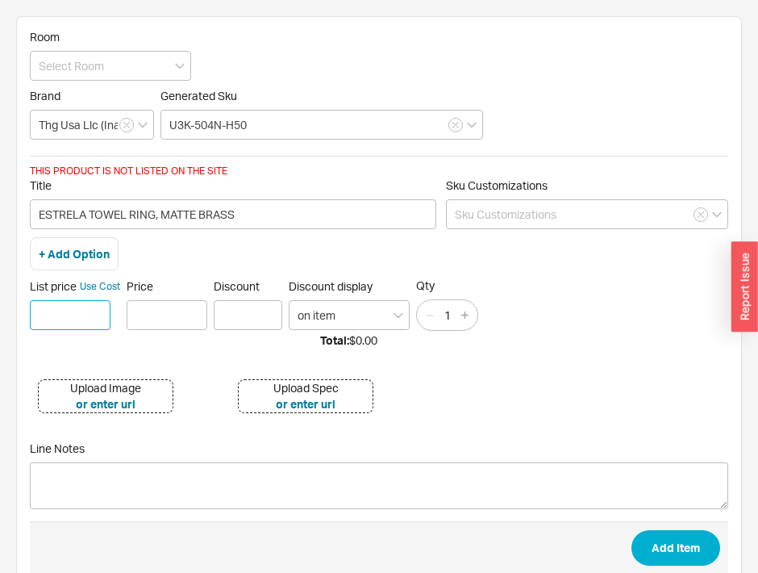
click at [95, 306] on input at bounding box center [70, 315] width 81 height 30
type input "$ 1"
click at [165, 313] on input "Price" at bounding box center [167, 315] width 81 height 30
type input "$1.00"
click at [115, 386] on div "Upload Image" at bounding box center [105, 388] width 71 height 16
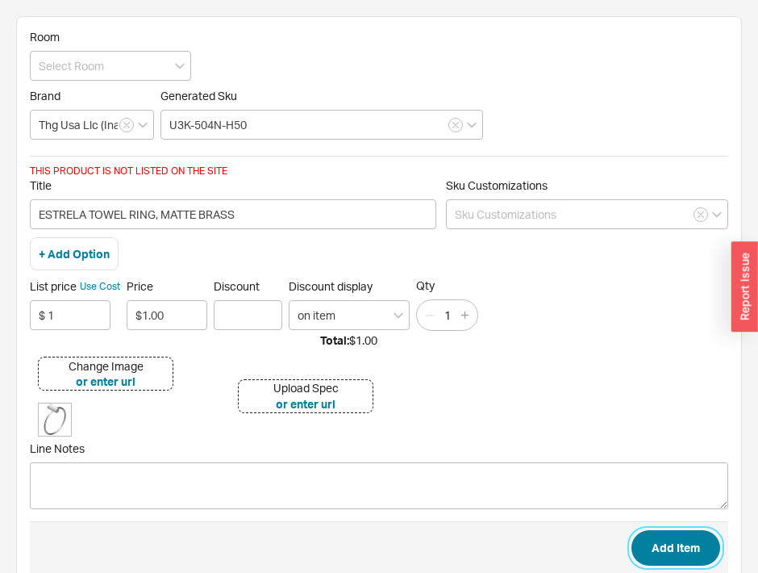
click at [677, 531] on button "Add Item" at bounding box center [675, 547] width 89 height 35
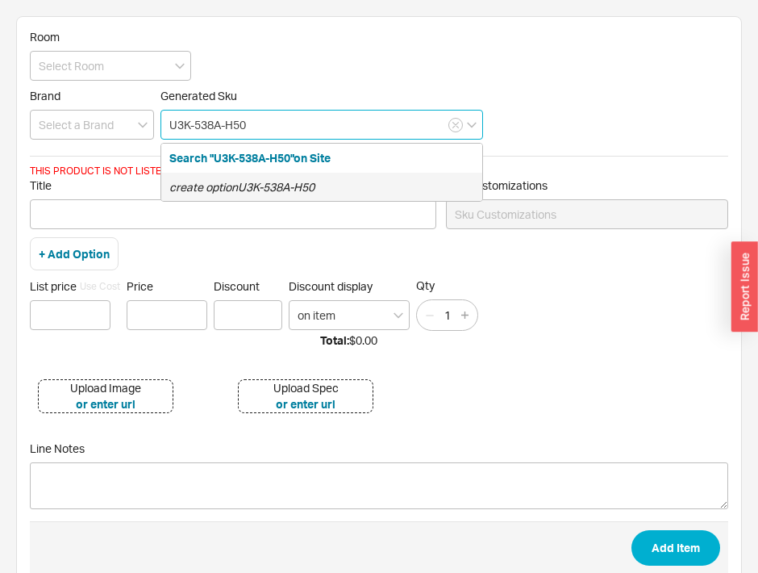
click at [345, 190] on div "create option U3K-538A-H50" at bounding box center [321, 187] width 321 height 29
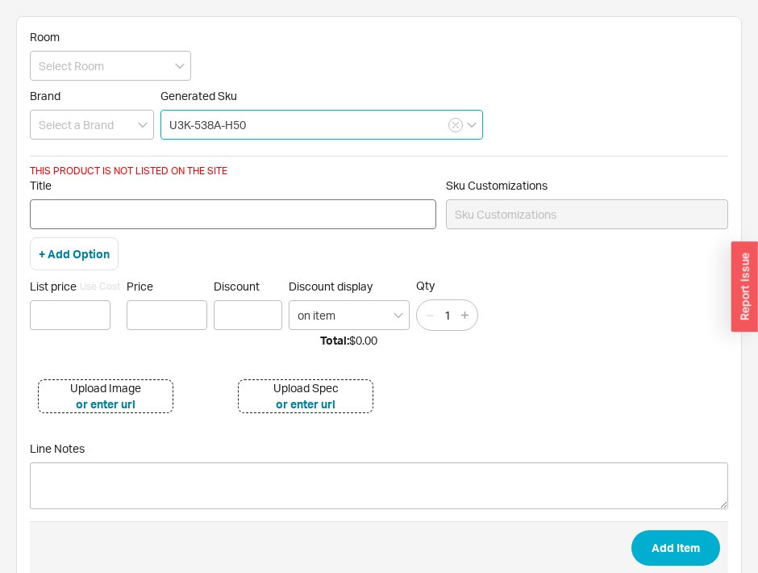
type input "U3K-538A-H50"
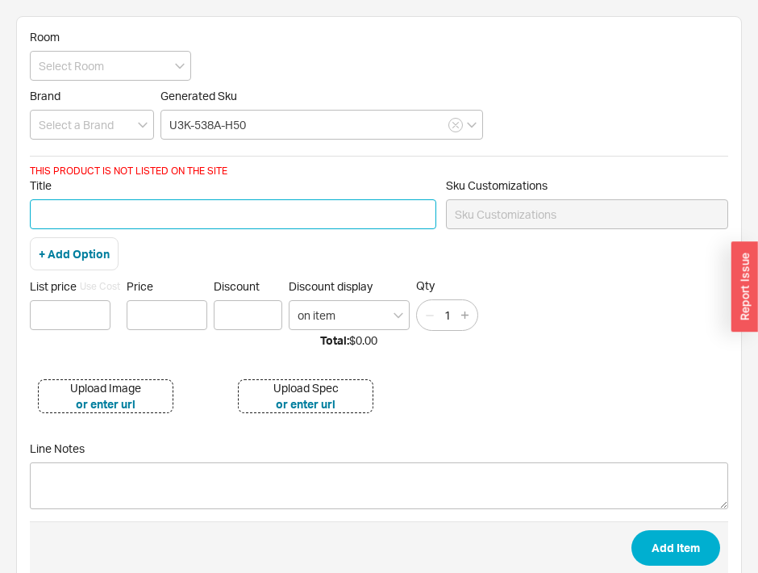
click at [261, 212] on input "Title" at bounding box center [233, 214] width 406 height 30
type input "ESTRELA TOILET PAPER HOLDER, MAATE BRASS"
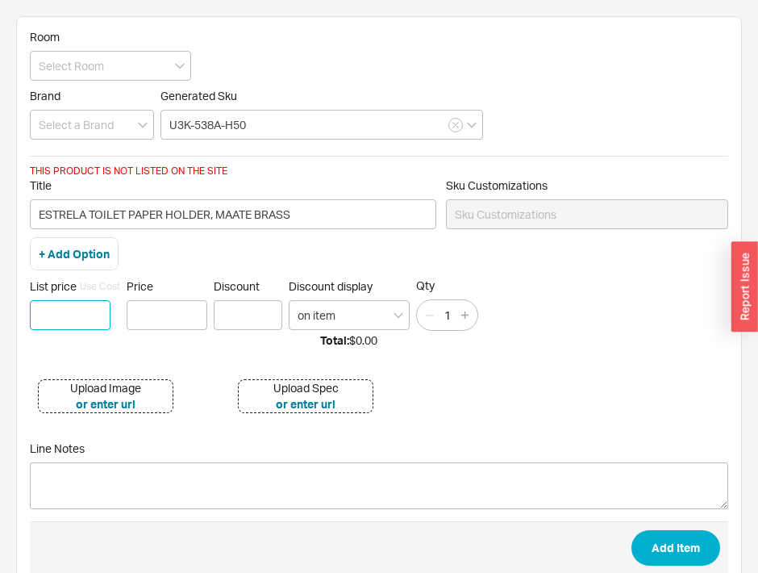
click at [81, 308] on input at bounding box center [70, 315] width 81 height 30
type input "$ 1"
click at [169, 309] on input "Price" at bounding box center [167, 315] width 81 height 30
type input "$1.00"
click at [127, 384] on div "Upload Image" at bounding box center [105, 388] width 71 height 16
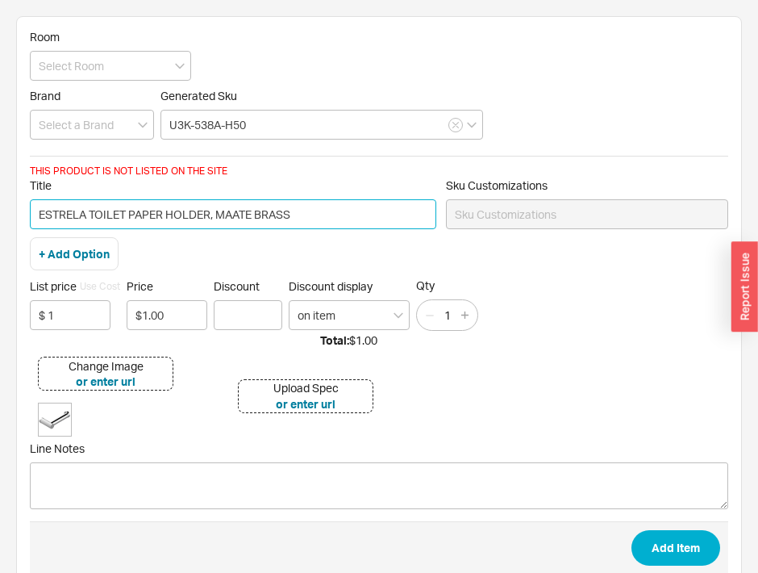
click at [242, 214] on input "ESTRELA TOILET PAPER HOLDER, MAATE BRASS" at bounding box center [233, 214] width 406 height 30
type input "ESTRELA TOILET PAPER HOLDER, MATTE BRASS"
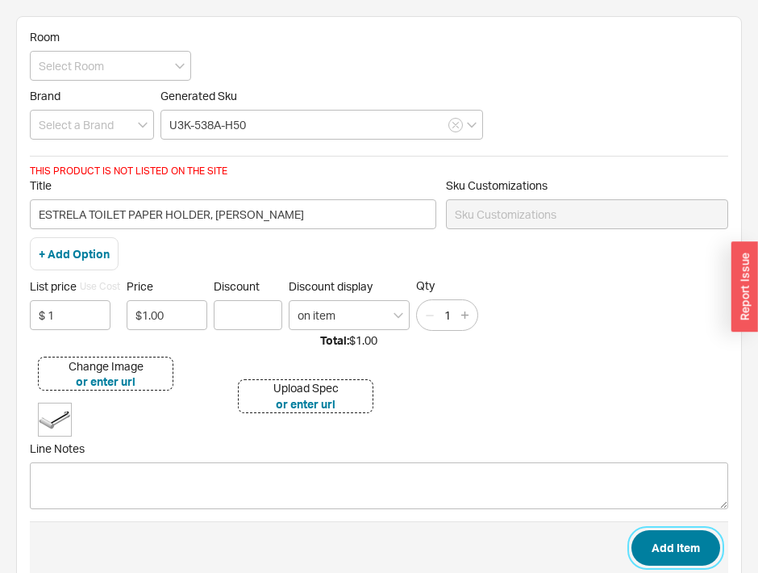
click at [671, 530] on button "Add Item" at bounding box center [675, 547] width 89 height 35
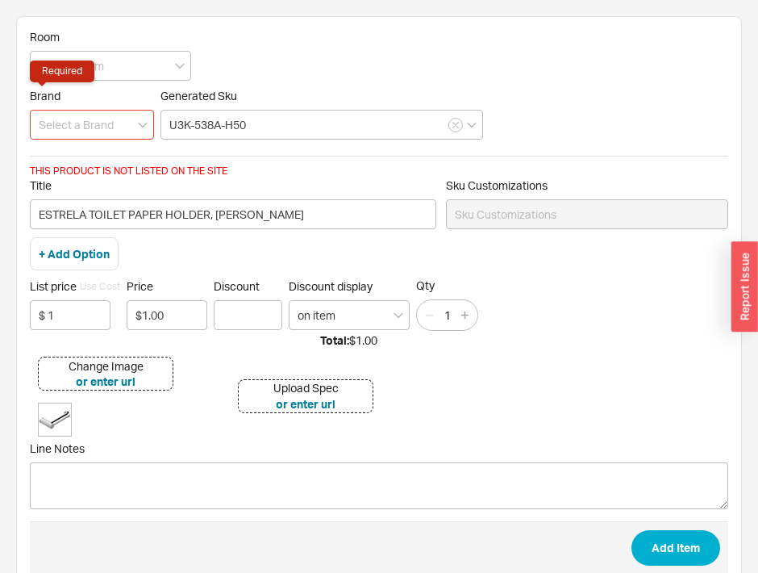
click at [85, 114] on input at bounding box center [92, 125] width 124 height 30
click at [71, 151] on div "Thg Usa Llc (Inactive)" at bounding box center [92, 166] width 123 height 44
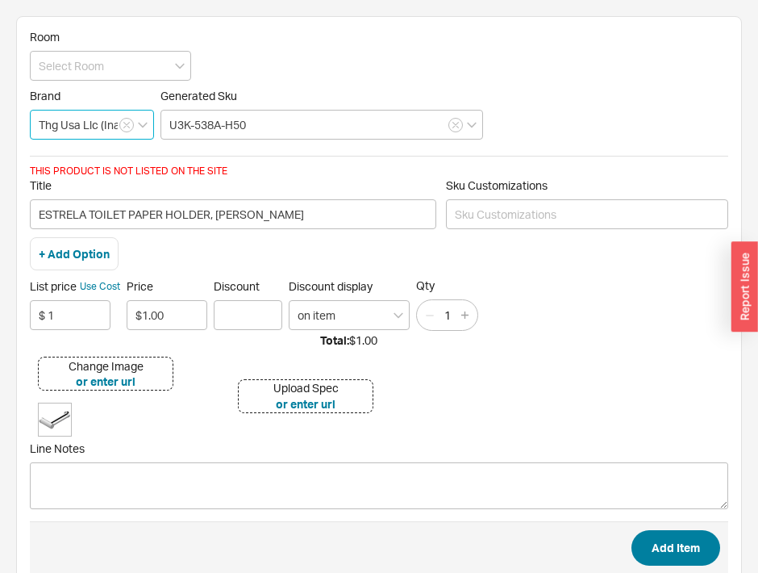
type input "Thg Usa Llc (Inactive)"
click at [683, 547] on button "Add Item" at bounding box center [675, 547] width 89 height 35
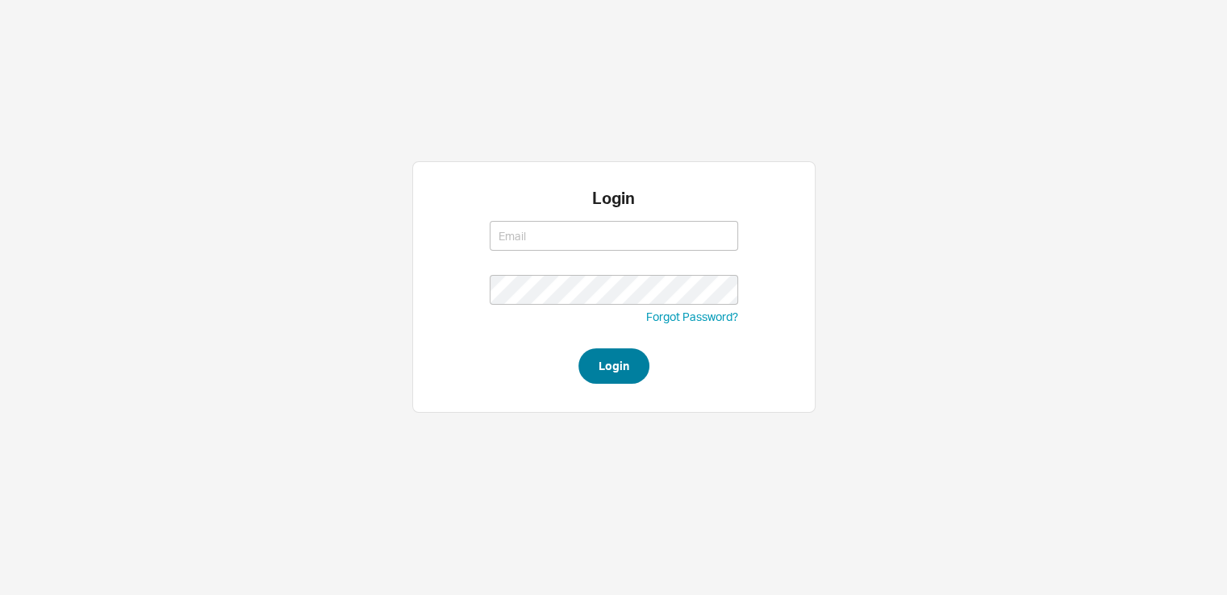
type input "[EMAIL_ADDRESS][DOMAIN_NAME]"
click at [623, 375] on button "Login" at bounding box center [613, 365] width 71 height 35
type input "saram@qualitybath.com"
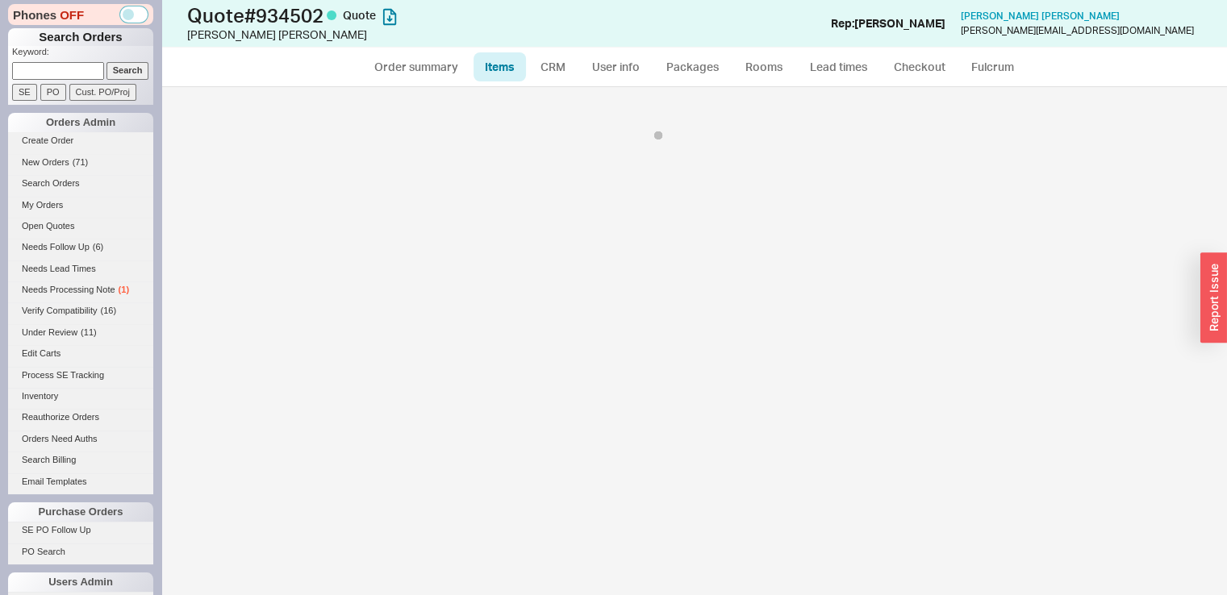
click at [232, 135] on div at bounding box center [693, 341] width 1065 height 508
select select "3"
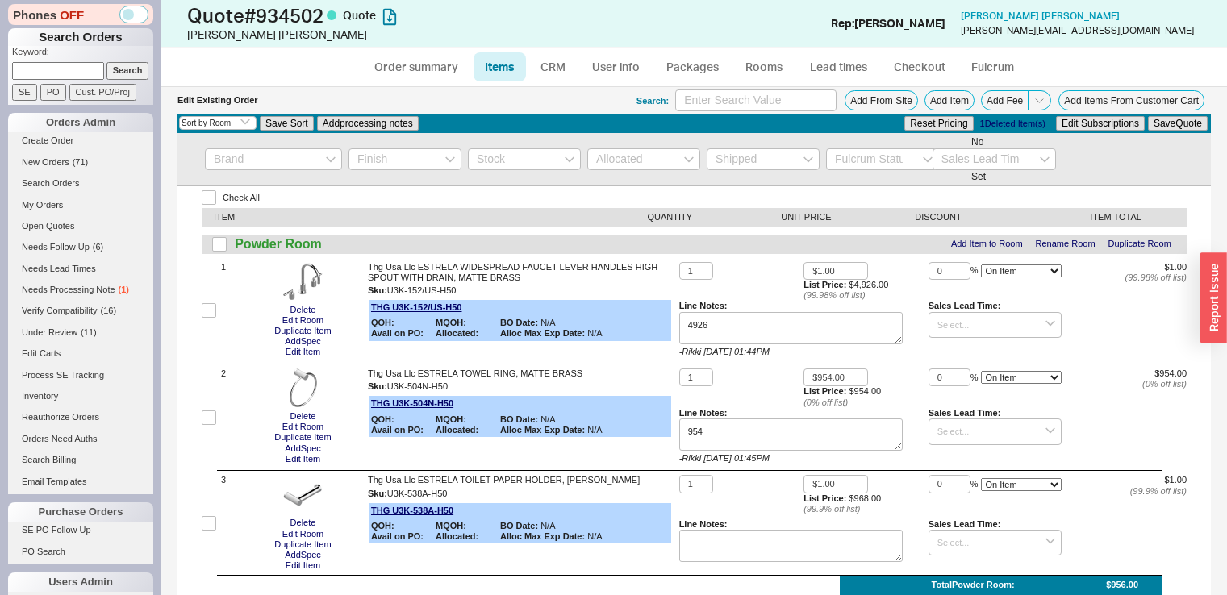
select select "3"
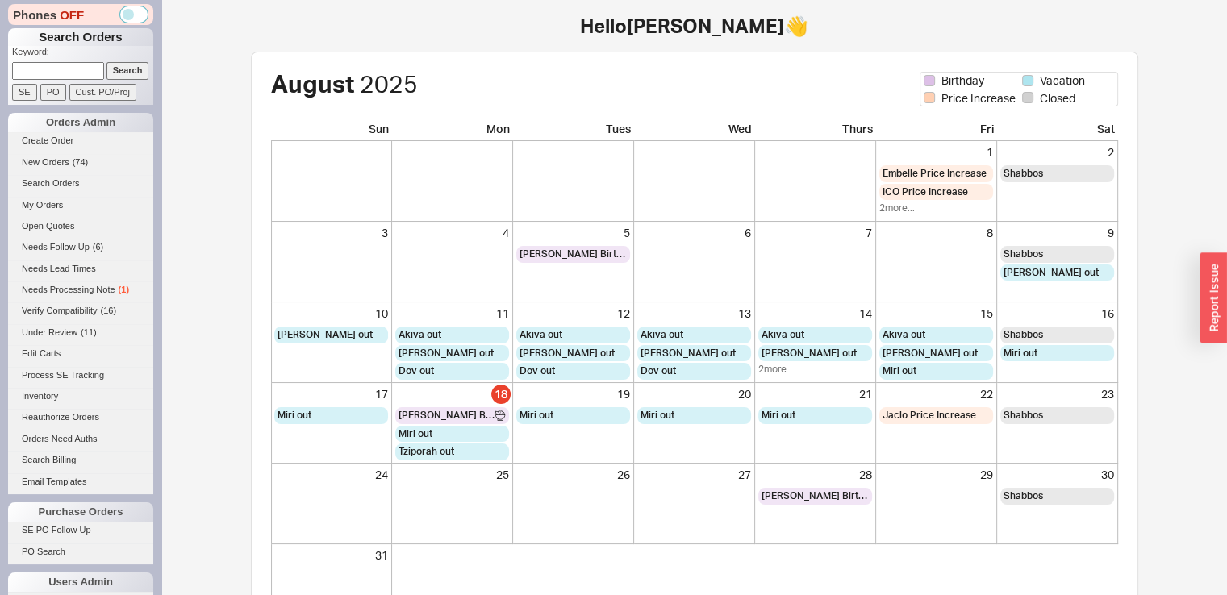
click at [68, 65] on input at bounding box center [58, 70] width 92 height 17
type input "831342"
click at [106, 62] on input "Search" at bounding box center [127, 70] width 43 height 17
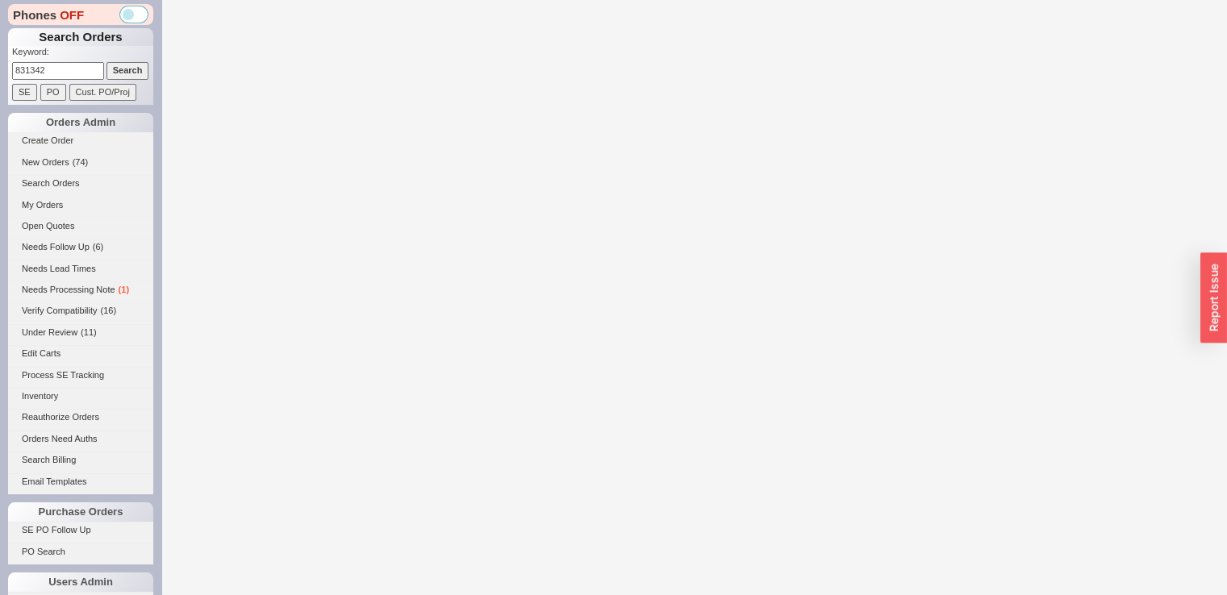
select select "*"
select select "LOW"
select select "3"
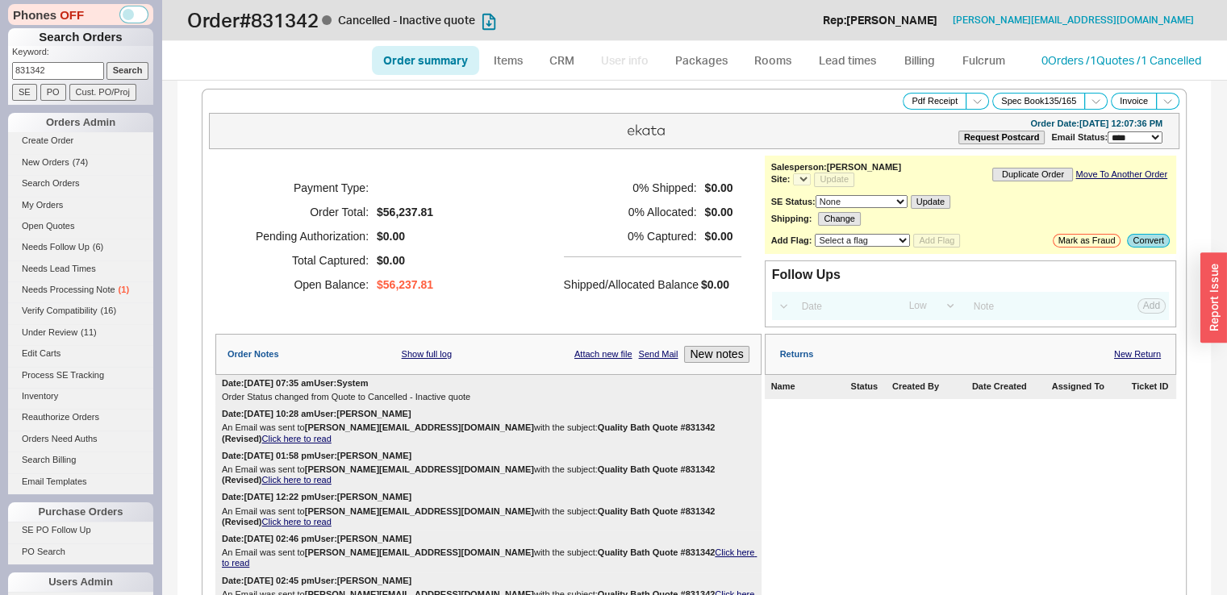
select select "*"
click at [1053, 60] on link "0 Orders / 1 Quotes / 1 Cancelled" at bounding box center [1121, 60] width 160 height 14
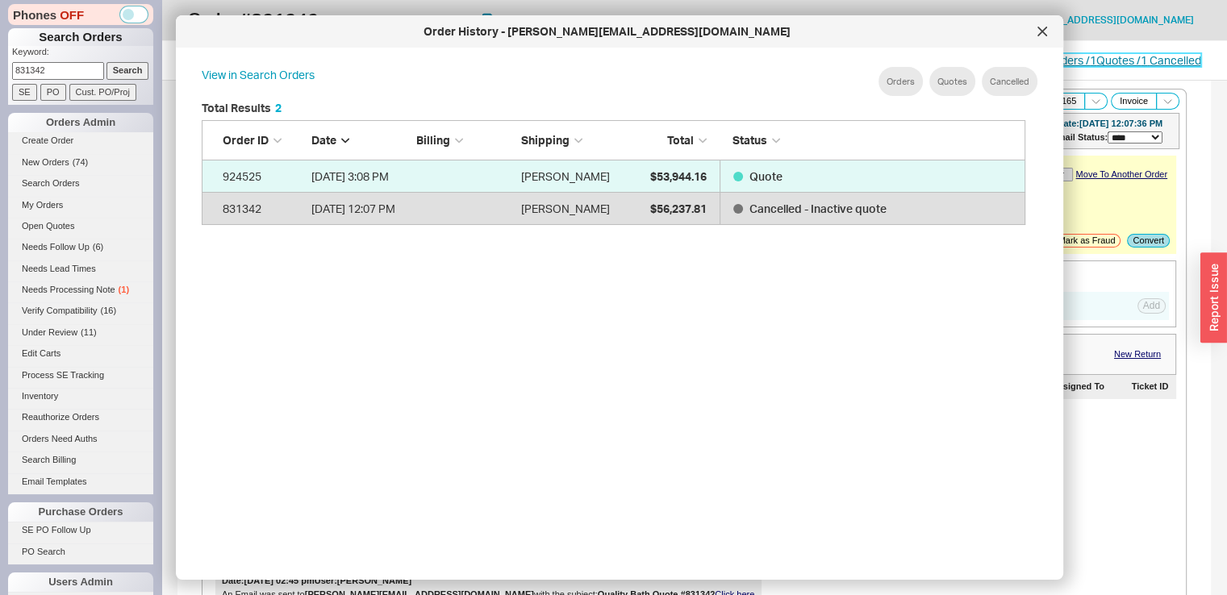
scroll to position [481, 836]
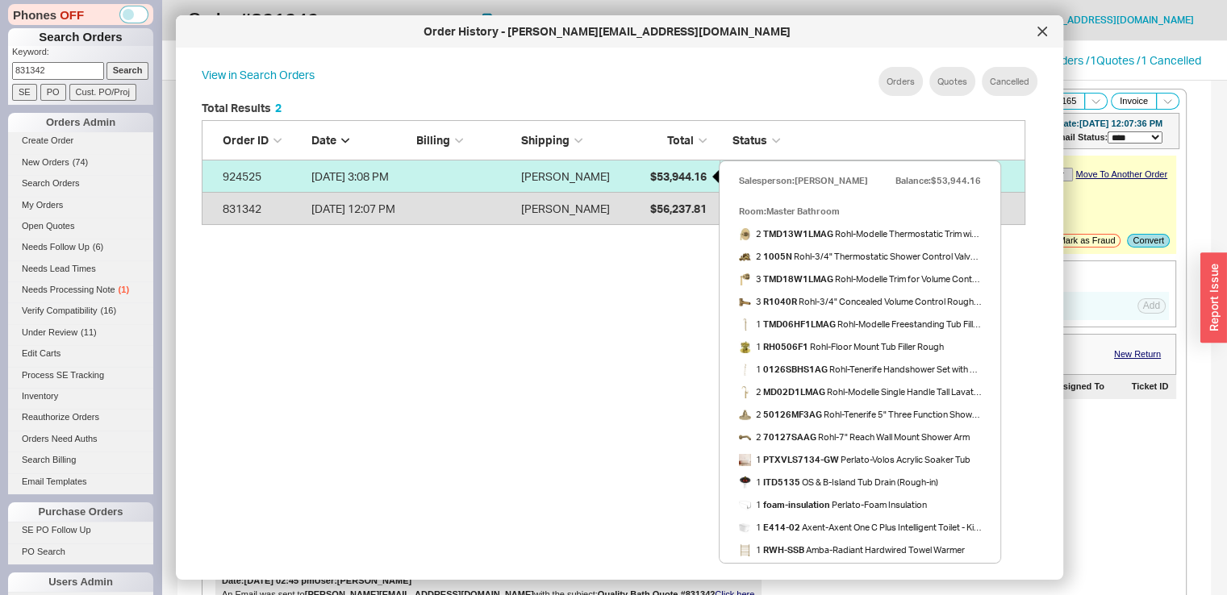
click at [639, 177] on div "$53,944.16" at bounding box center [666, 176] width 81 height 32
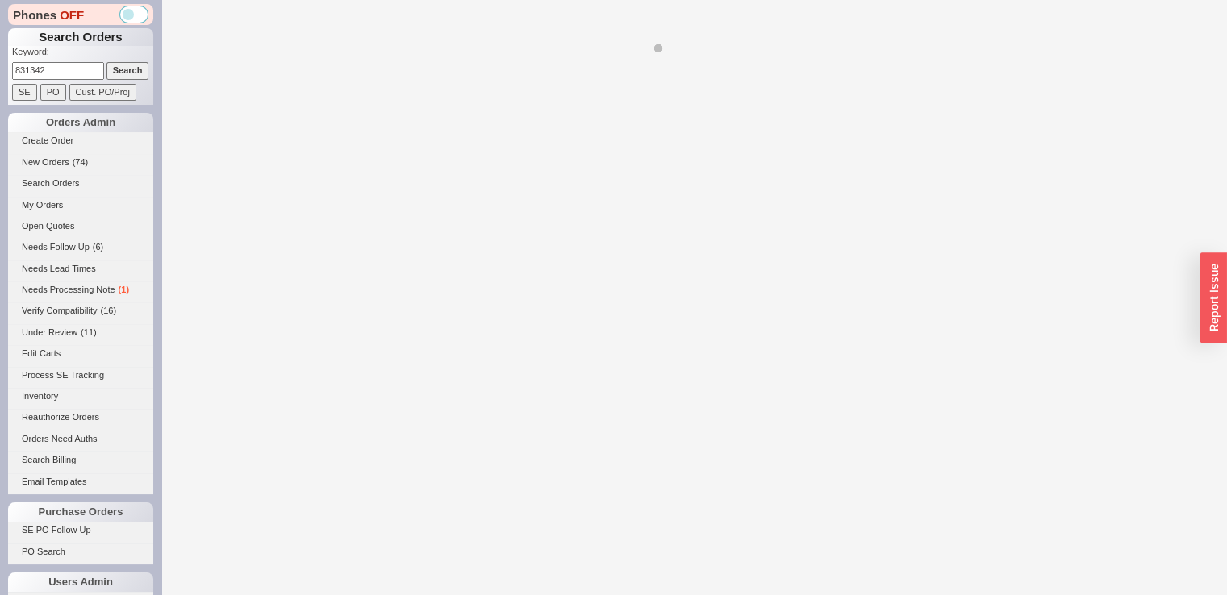
select select "*"
select select "LOW"
select select "3"
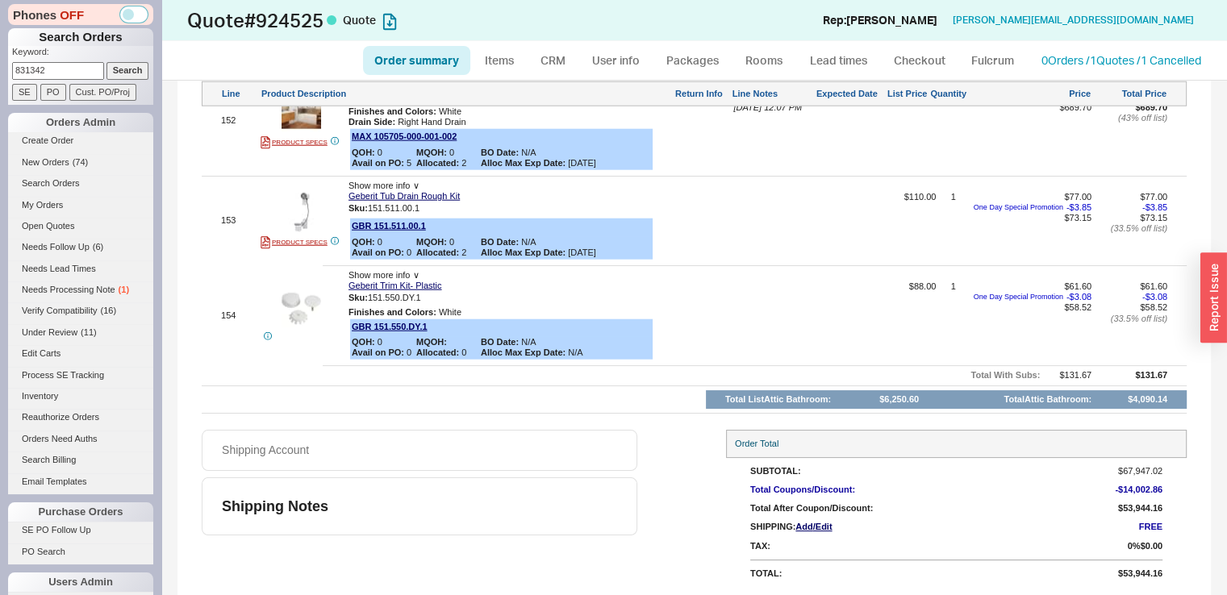
scroll to position [16494, 0]
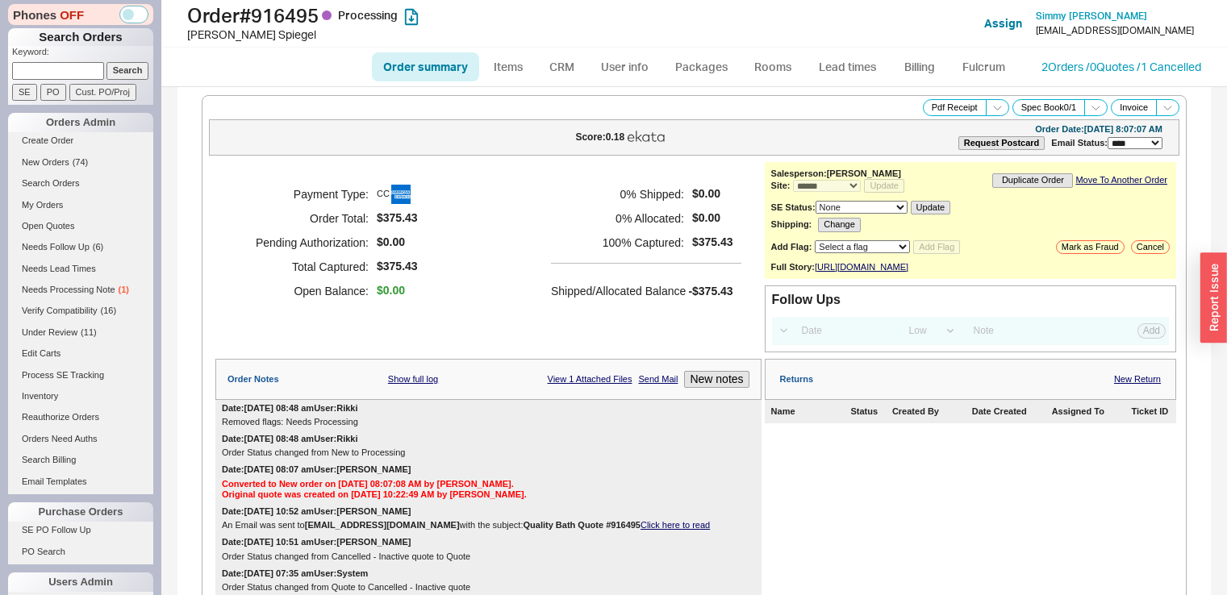
select select "*"
select select "LOW"
select select "3"
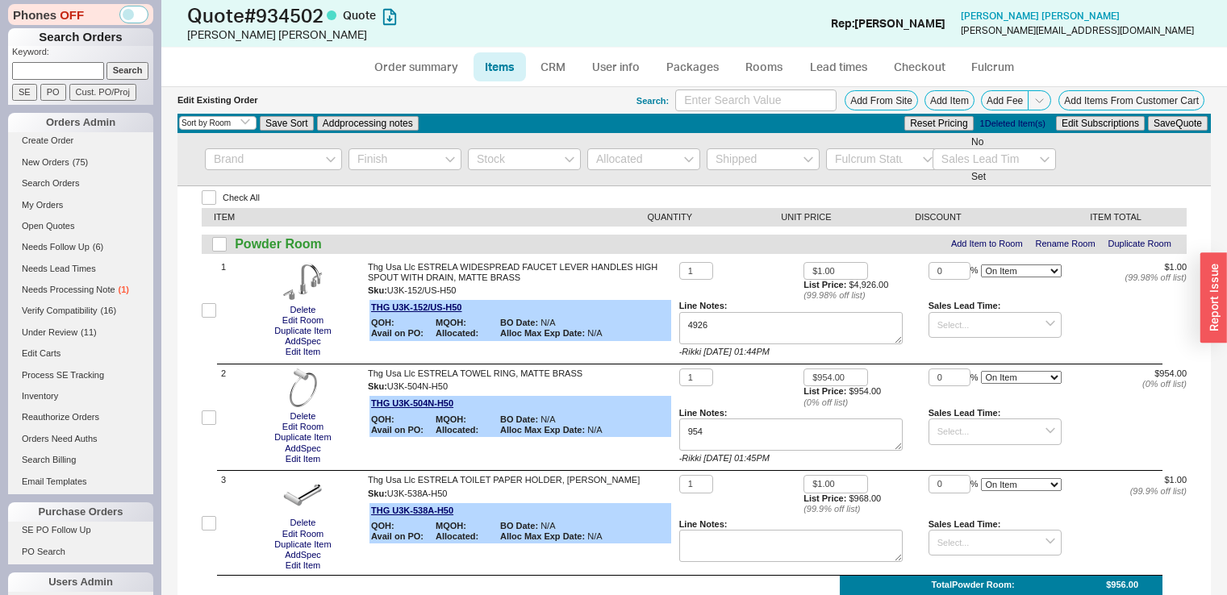
select select "3"
